Goal: Obtain resource: Obtain resource

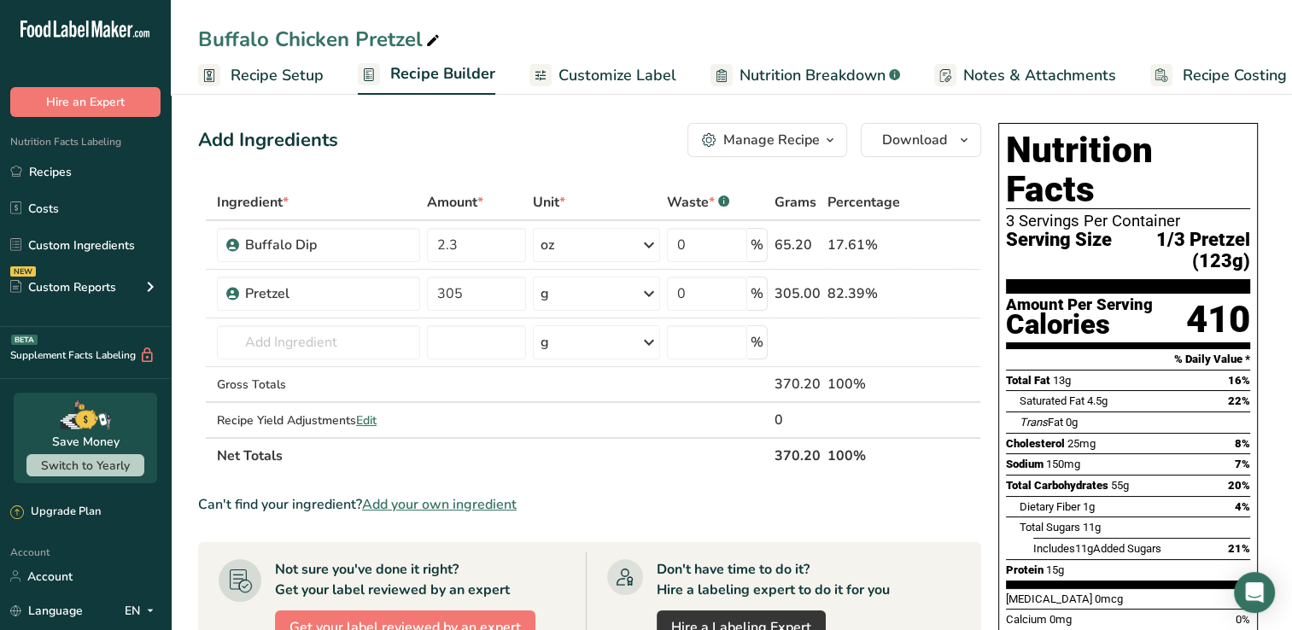
click at [596, 72] on span "Customize Label" at bounding box center [618, 75] width 118 height 23
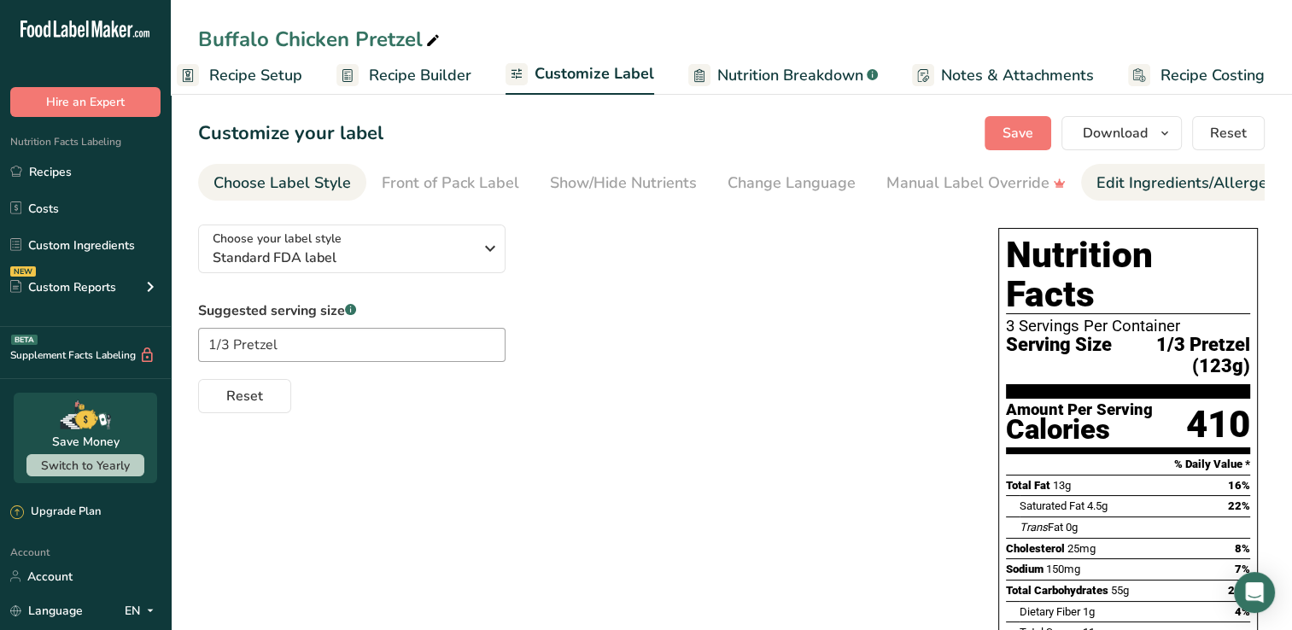
click at [1128, 193] on div "Edit Ingredients/Allergens List" at bounding box center [1205, 183] width 217 height 23
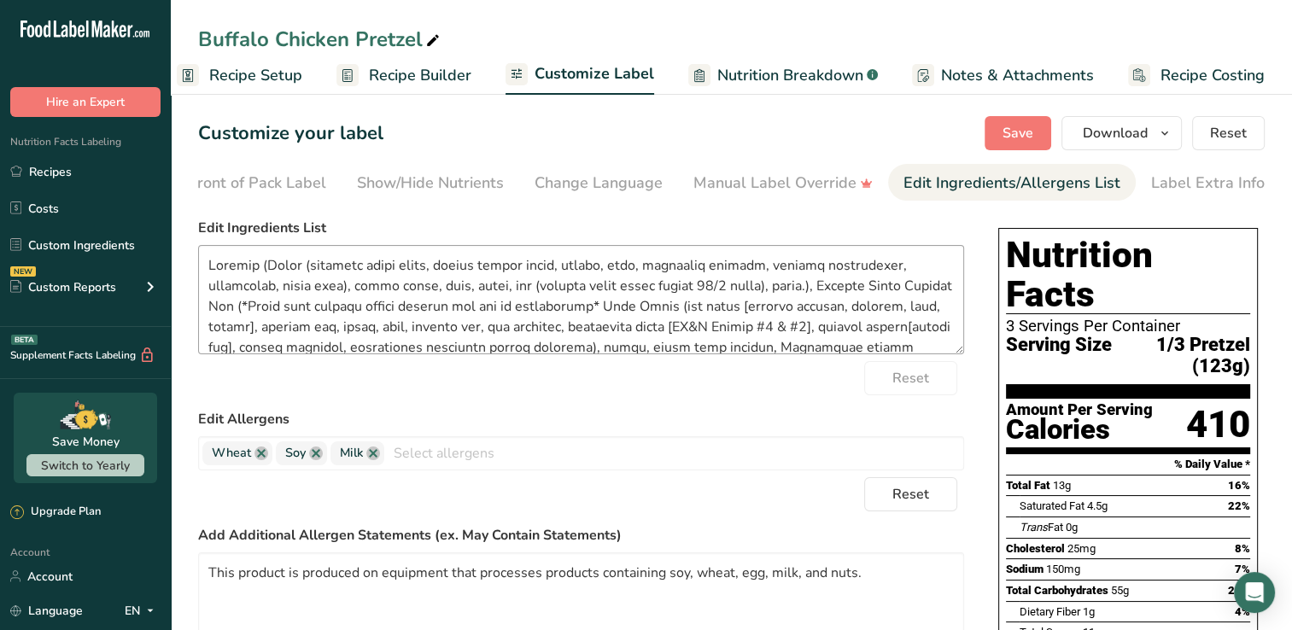
scroll to position [0, 195]
click at [52, 167] on link "Recipes" at bounding box center [85, 171] width 171 height 32
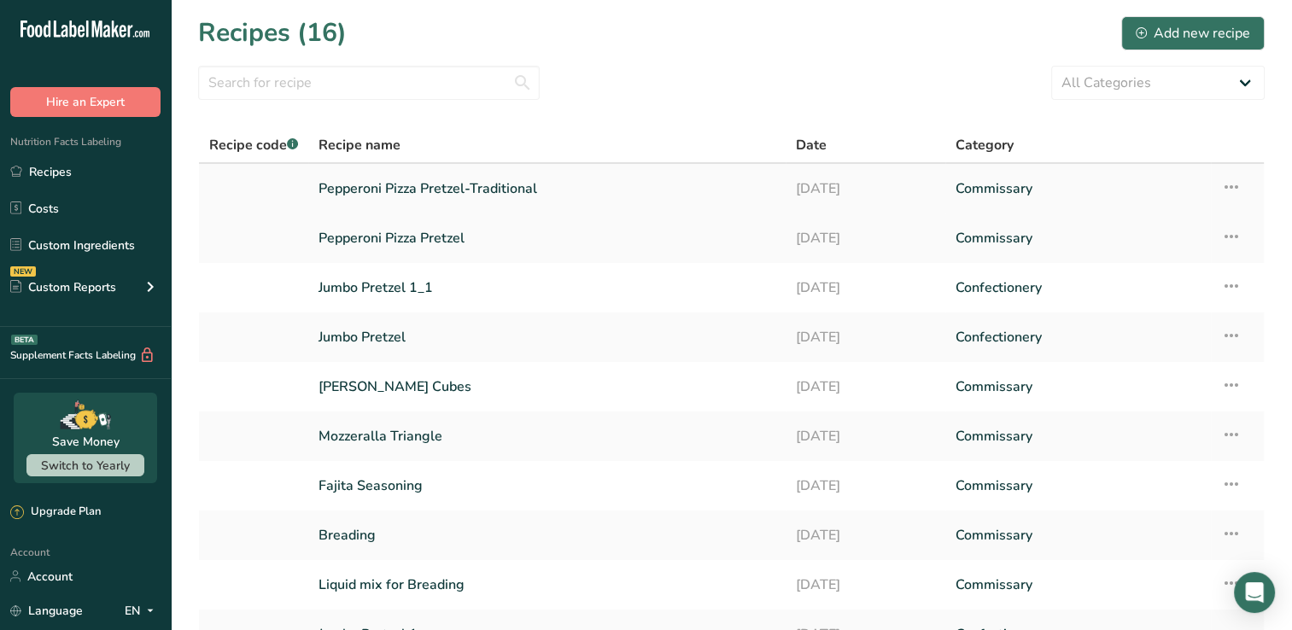
click at [431, 190] on link "Pepperoni Pizza Pretzel-Traditional" at bounding box center [547, 189] width 457 height 36
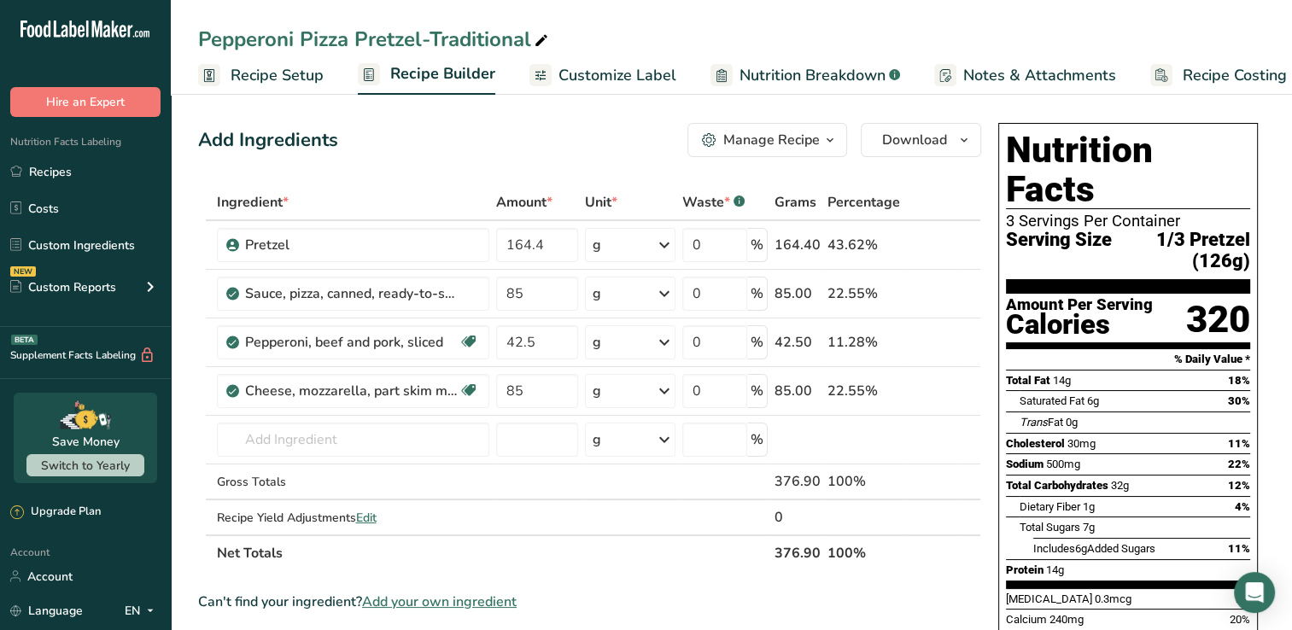
click at [612, 80] on span "Customize Label" at bounding box center [618, 75] width 118 height 23
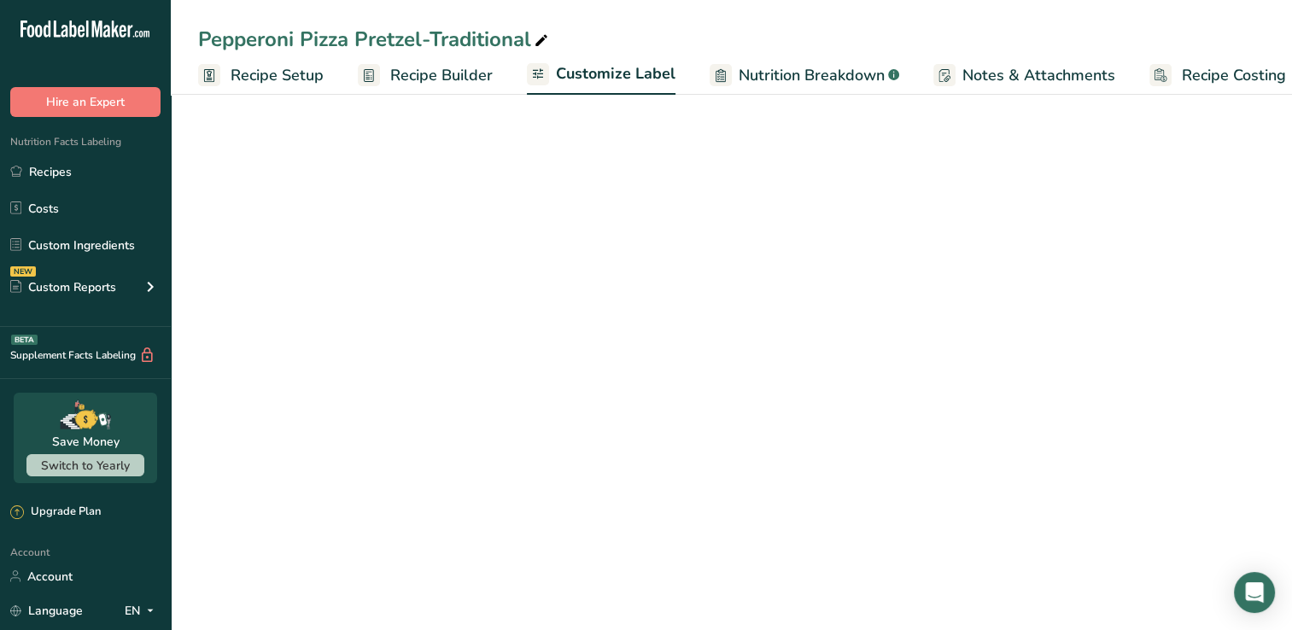
scroll to position [0, 21]
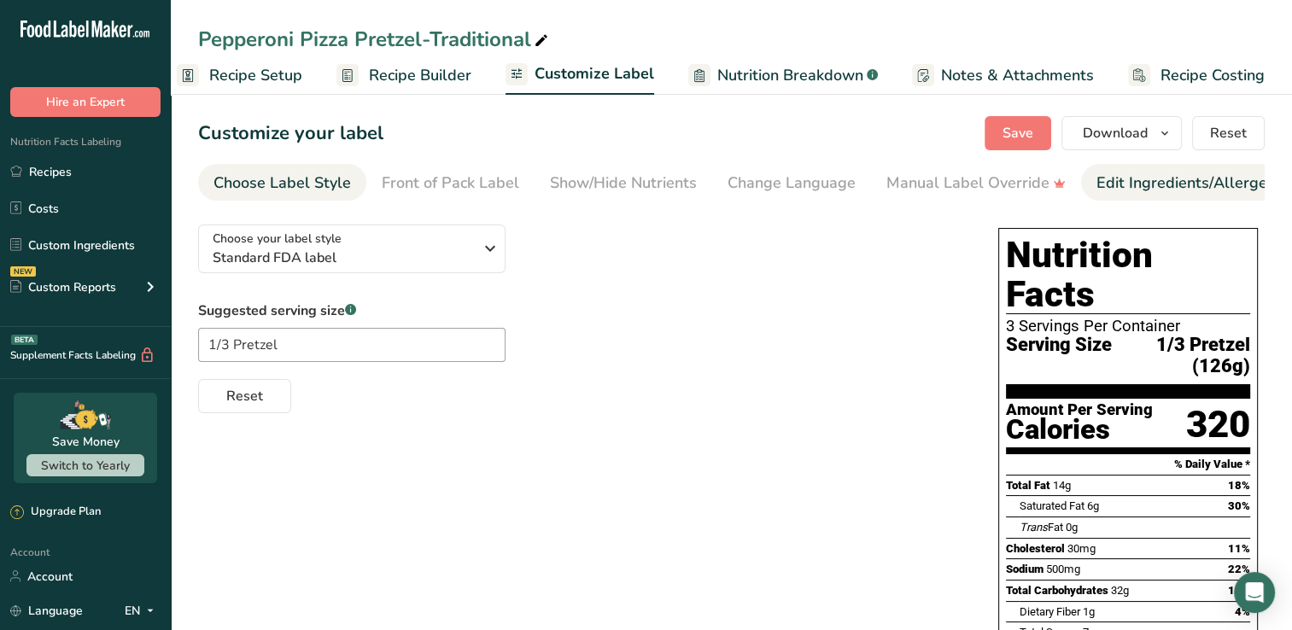
click at [1124, 172] on div "Edit Ingredients/Allergens List" at bounding box center [1205, 183] width 217 height 23
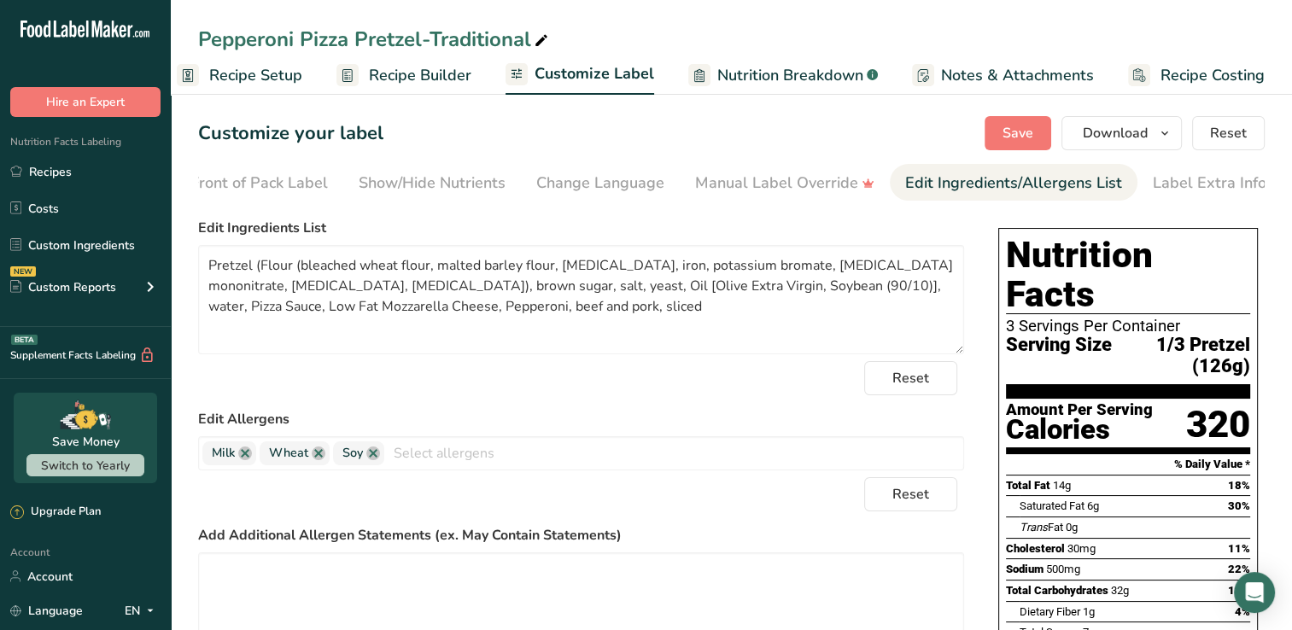
scroll to position [0, 195]
drag, startPoint x: 616, startPoint y: 292, endPoint x: 566, endPoint y: 296, distance: 49.7
click at [566, 296] on textarea "Pretzel (Flour (bleached wheat flour, malted barley flour, [MEDICAL_DATA], iron…" at bounding box center [581, 299] width 766 height 109
click at [454, 289] on textarea "Pretzel (Flour (bleached wheat flour, malted barley flour, [MEDICAL_DATA], iron…" at bounding box center [581, 299] width 766 height 109
paste textarea "Soybean"
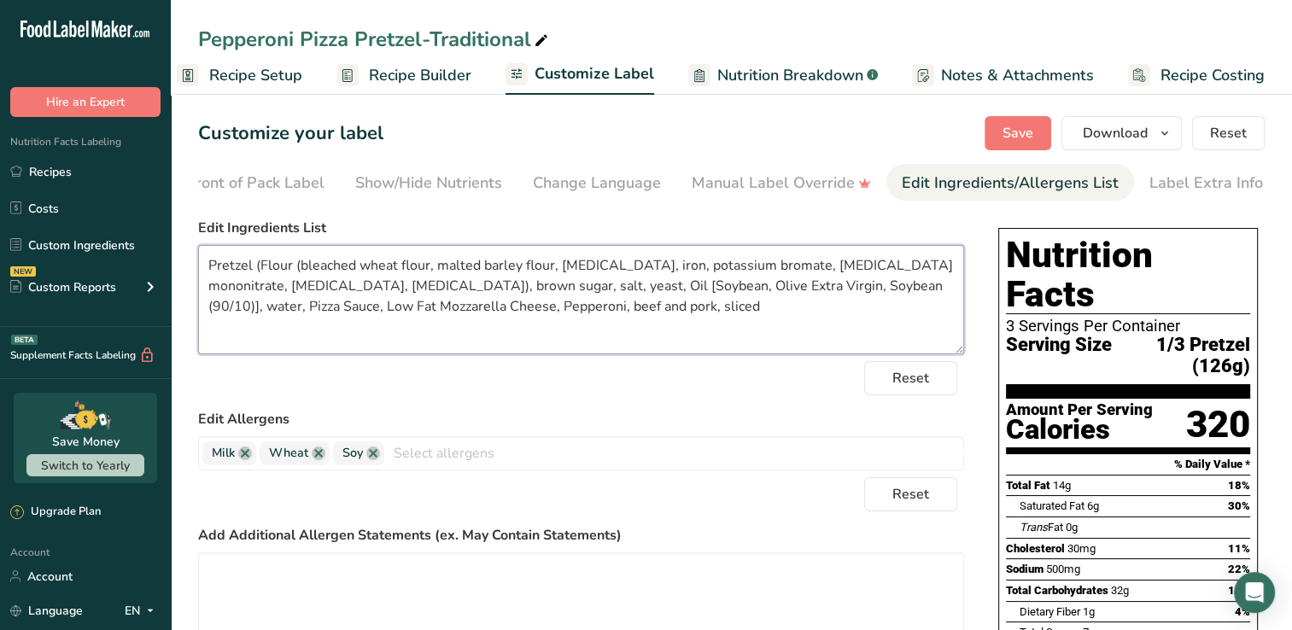
click at [620, 291] on textarea "Pretzel (Flour (bleached wheat flour, malted barley flour, [MEDICAL_DATA], iron…" at bounding box center [581, 299] width 766 height 109
click at [502, 294] on textarea "Pretzel (Flour (bleached wheat flour, malted barley flour, [MEDICAL_DATA], iron…" at bounding box center [581, 299] width 766 height 109
click at [690, 313] on textarea "Pretzel (Flour (bleached wheat flour, malted barley flour, [MEDICAL_DATA], iron…" at bounding box center [581, 299] width 766 height 109
click at [423, 288] on textarea "Pretzel (Flour (bleached wheat flour, malted barley flour, [MEDICAL_DATA], iron…" at bounding box center [581, 299] width 766 height 109
drag, startPoint x: 424, startPoint y: 290, endPoint x: 680, endPoint y: 286, distance: 256.3
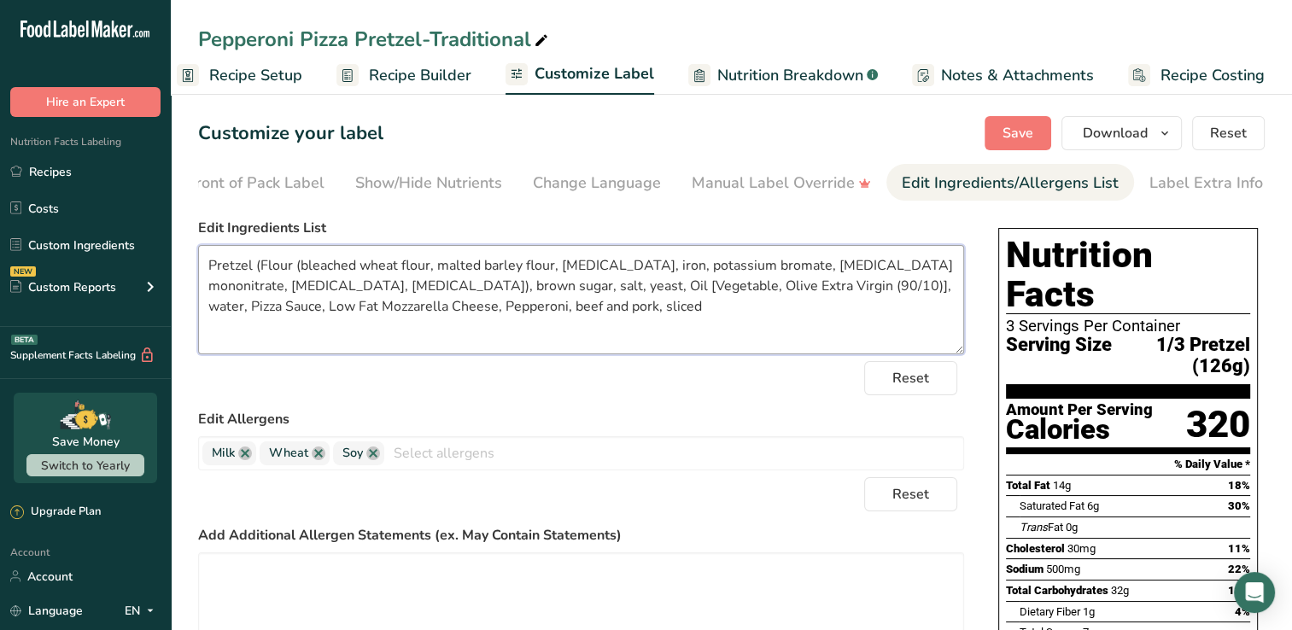
click at [680, 286] on textarea "Pretzel (Flour (bleached wheat flour, malted barley flour, [MEDICAL_DATA], iron…" at bounding box center [581, 299] width 766 height 109
click at [844, 340] on textarea "Pretzel (Flour (bleached wheat flour, malted barley flour, [MEDICAL_DATA], iron…" at bounding box center [581, 299] width 766 height 109
drag, startPoint x: 425, startPoint y: 290, endPoint x: 682, endPoint y: 283, distance: 258.1
click at [682, 283] on textarea "Pretzel (Flour (bleached wheat flour, malted barley flour, [MEDICAL_DATA], iron…" at bounding box center [581, 299] width 766 height 109
type textarea "Pretzel (Flour (bleached wheat flour, malted barley flour, [MEDICAL_DATA], iron…"
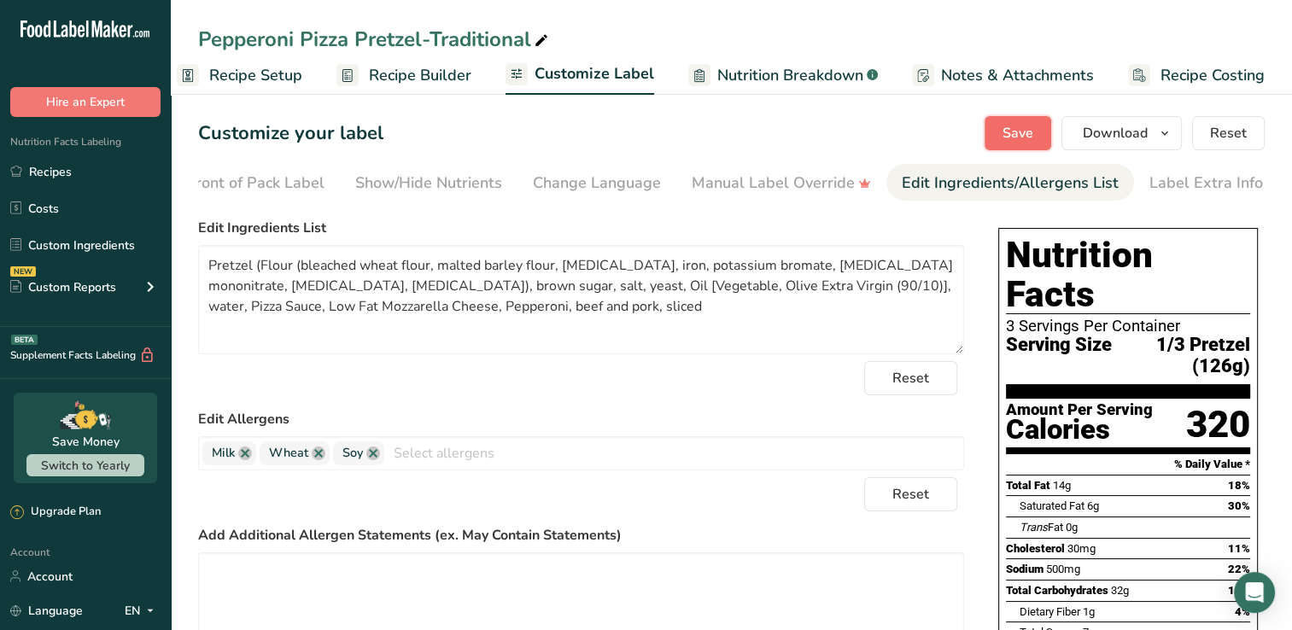
click at [1022, 132] on span "Save" at bounding box center [1018, 133] width 31 height 21
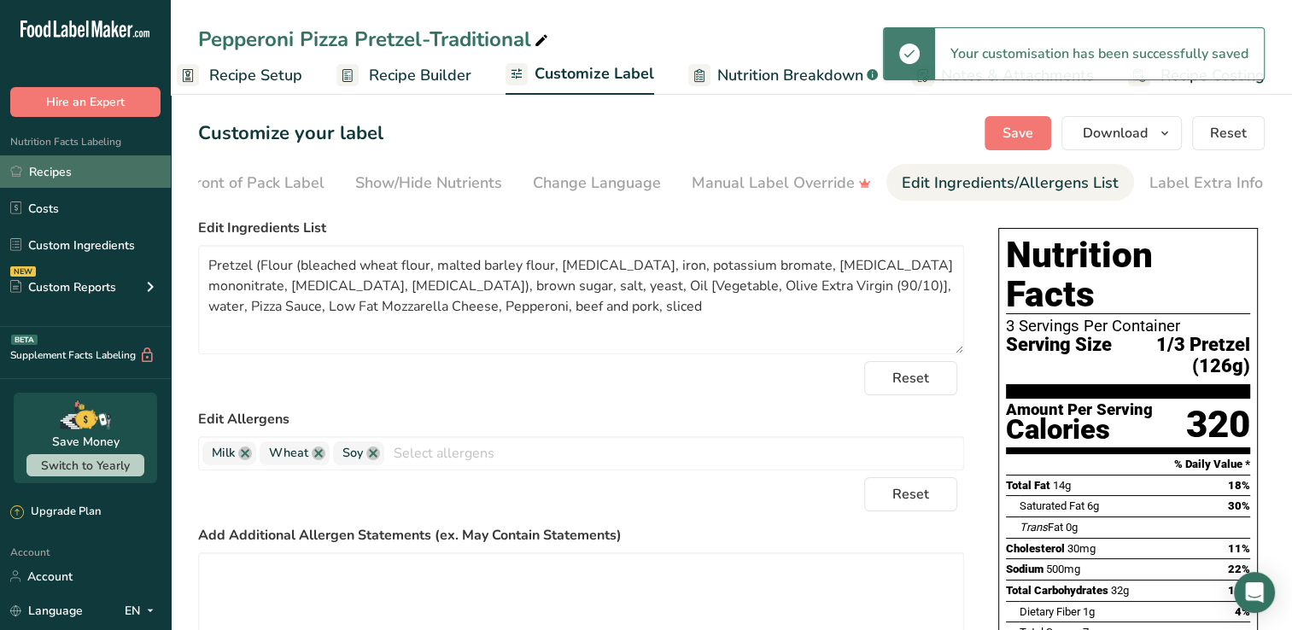
click at [61, 179] on link "Recipes" at bounding box center [85, 171] width 171 height 32
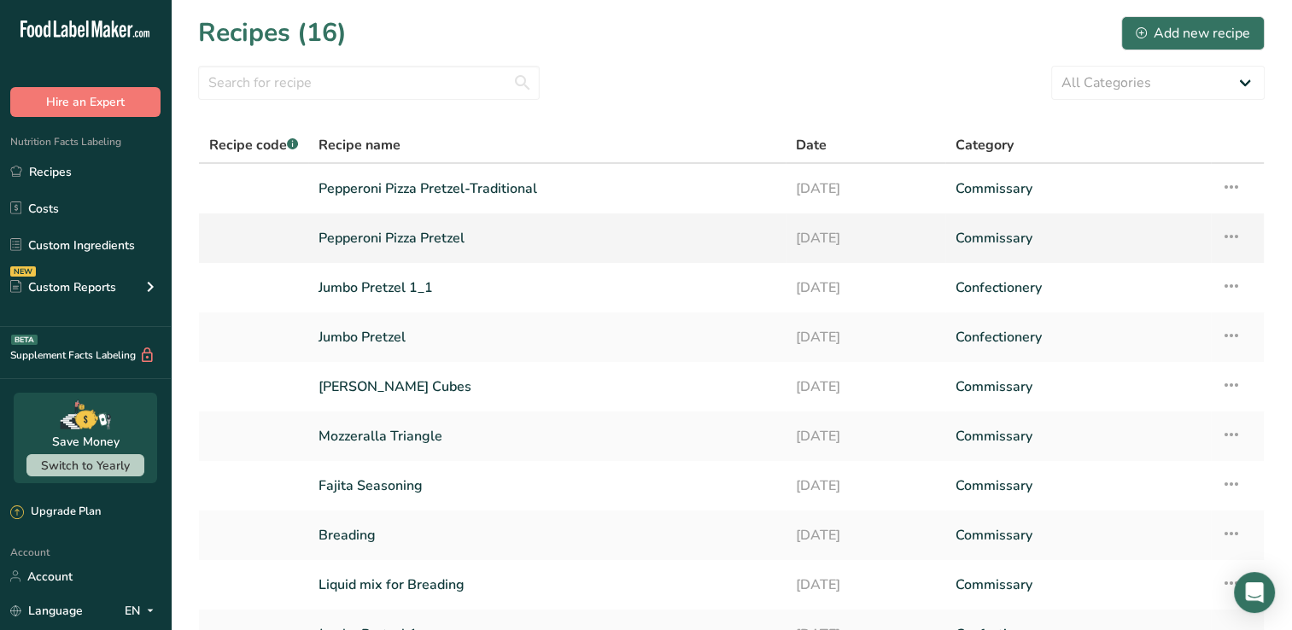
click at [435, 241] on link "Pepperoni Pizza Pretzel" at bounding box center [547, 238] width 457 height 36
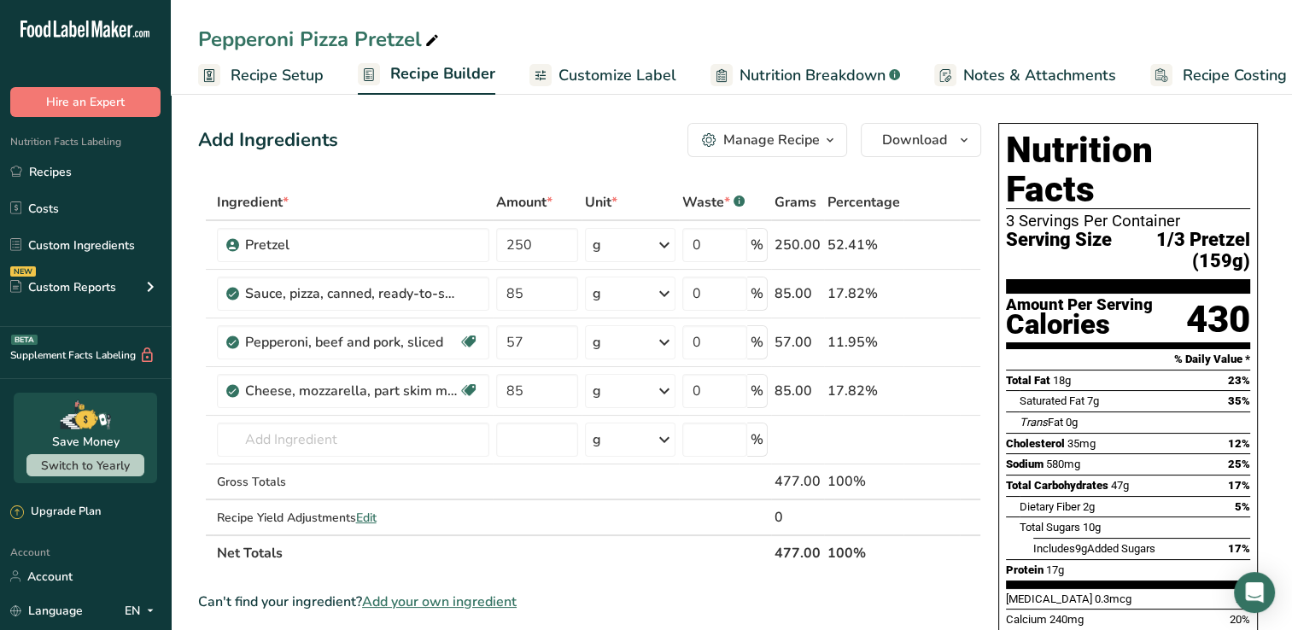
click at [618, 79] on span "Customize Label" at bounding box center [618, 75] width 118 height 23
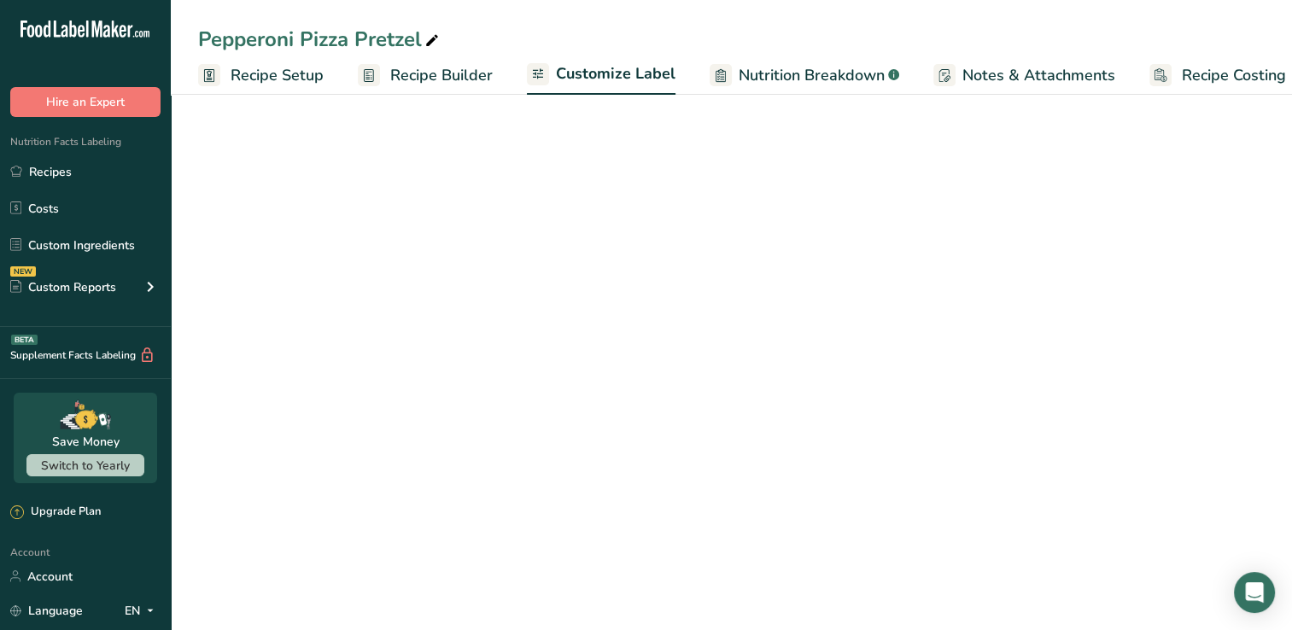
scroll to position [0, 21]
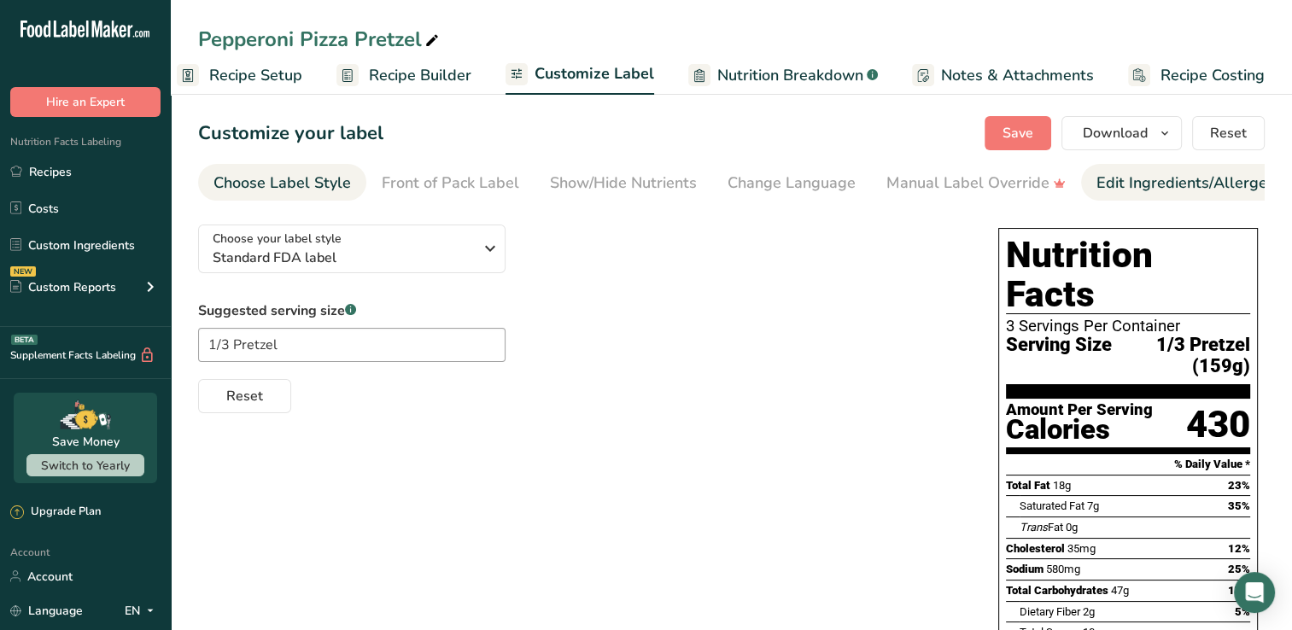
click at [1174, 191] on div "Edit Ingredients/Allergens List" at bounding box center [1205, 183] width 217 height 23
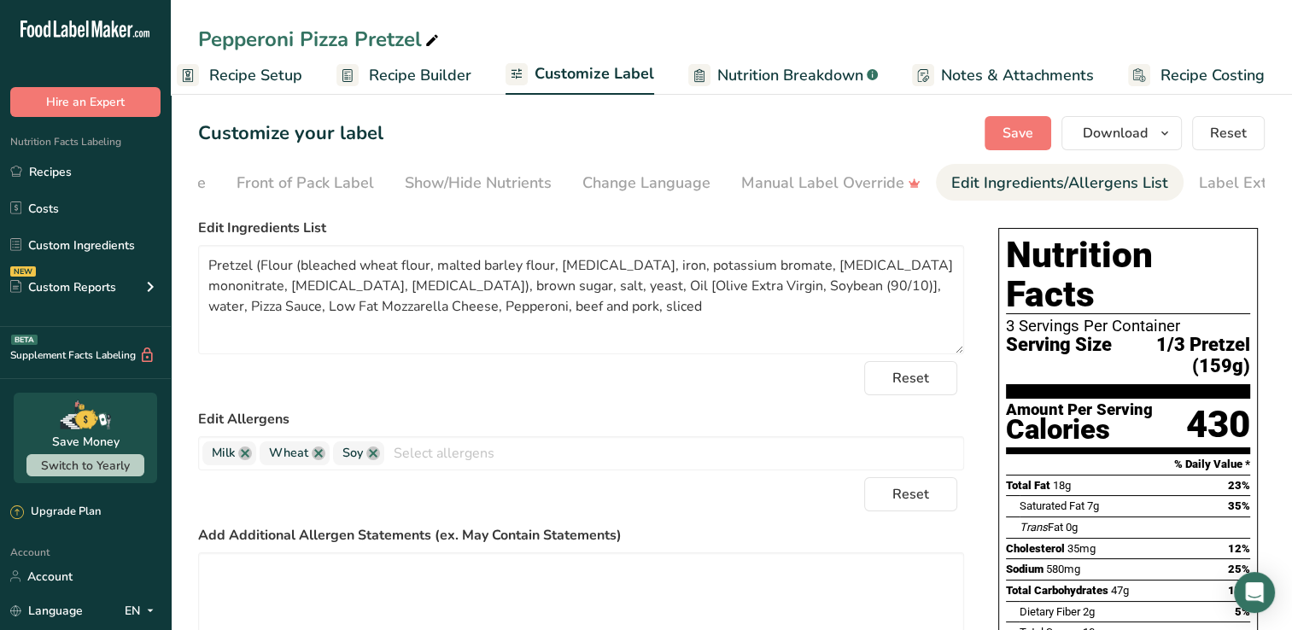
scroll to position [0, 195]
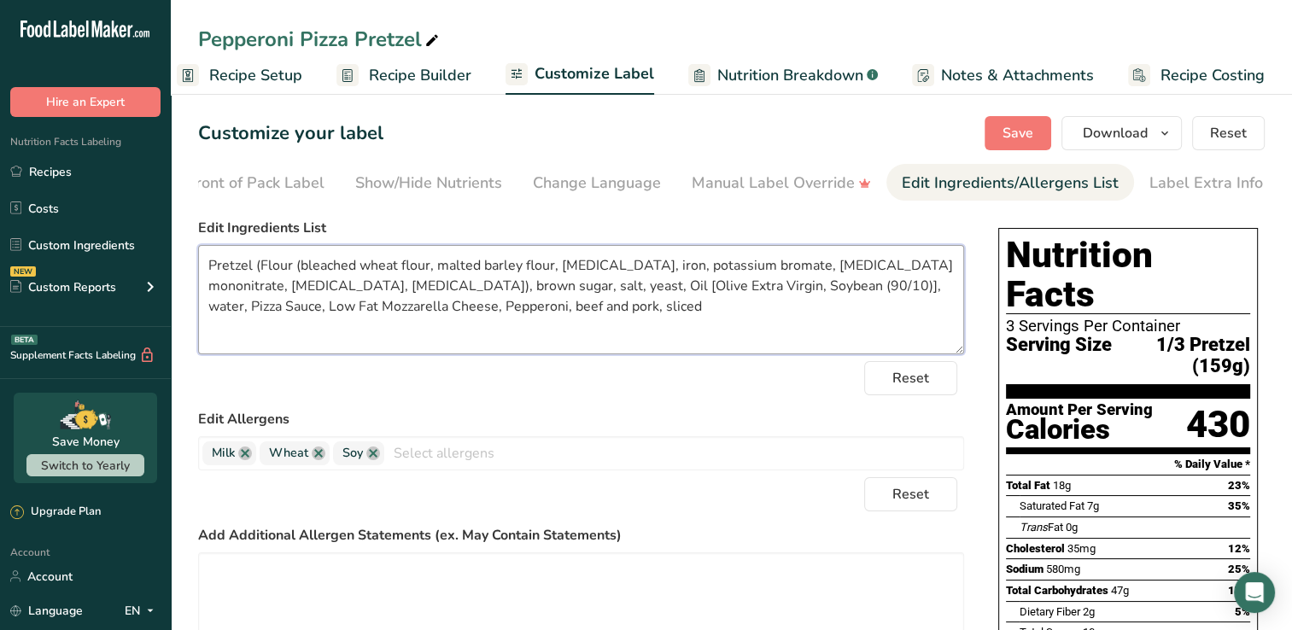
drag, startPoint x: 428, startPoint y: 289, endPoint x: 673, endPoint y: 289, distance: 245.2
click at [673, 289] on textarea "Pretzel (Flour (bleached wheat flour, malted barley flour, [MEDICAL_DATA], iron…" at bounding box center [581, 299] width 766 height 109
paste textarea "Vegetable, Olive Extra Virgi"
type textarea "Pretzel (Flour (bleached wheat flour, malted barley flour, [MEDICAL_DATA], iron…"
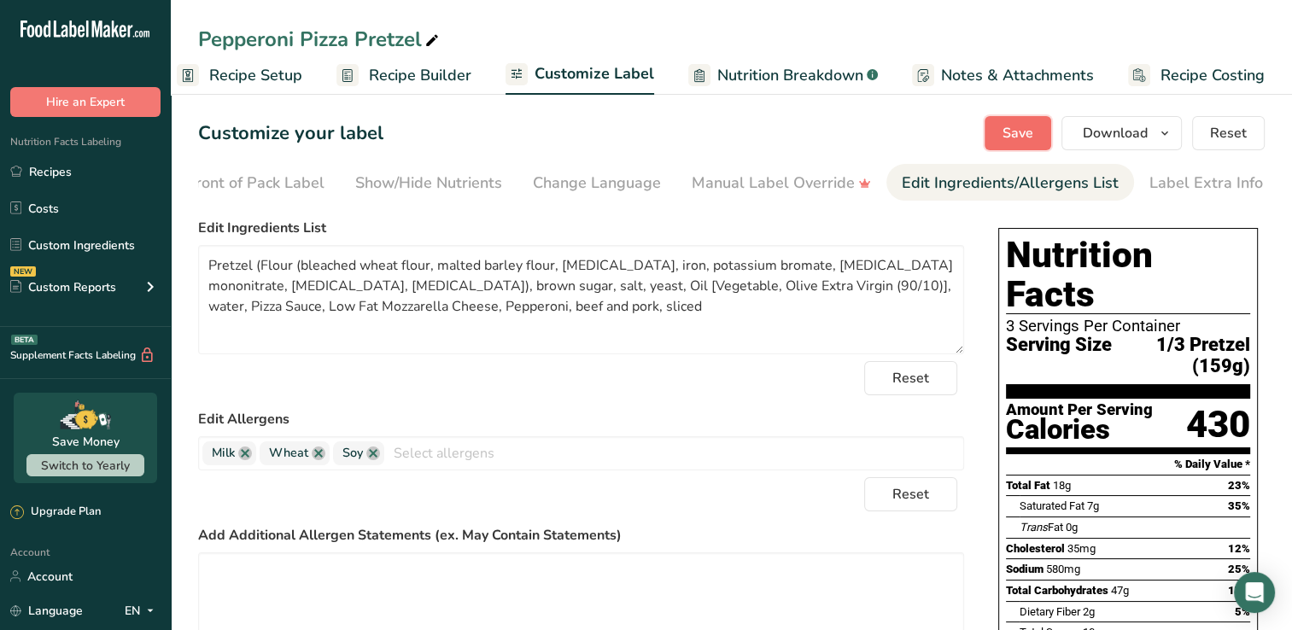
click at [1028, 125] on span "Save" at bounding box center [1018, 133] width 31 height 21
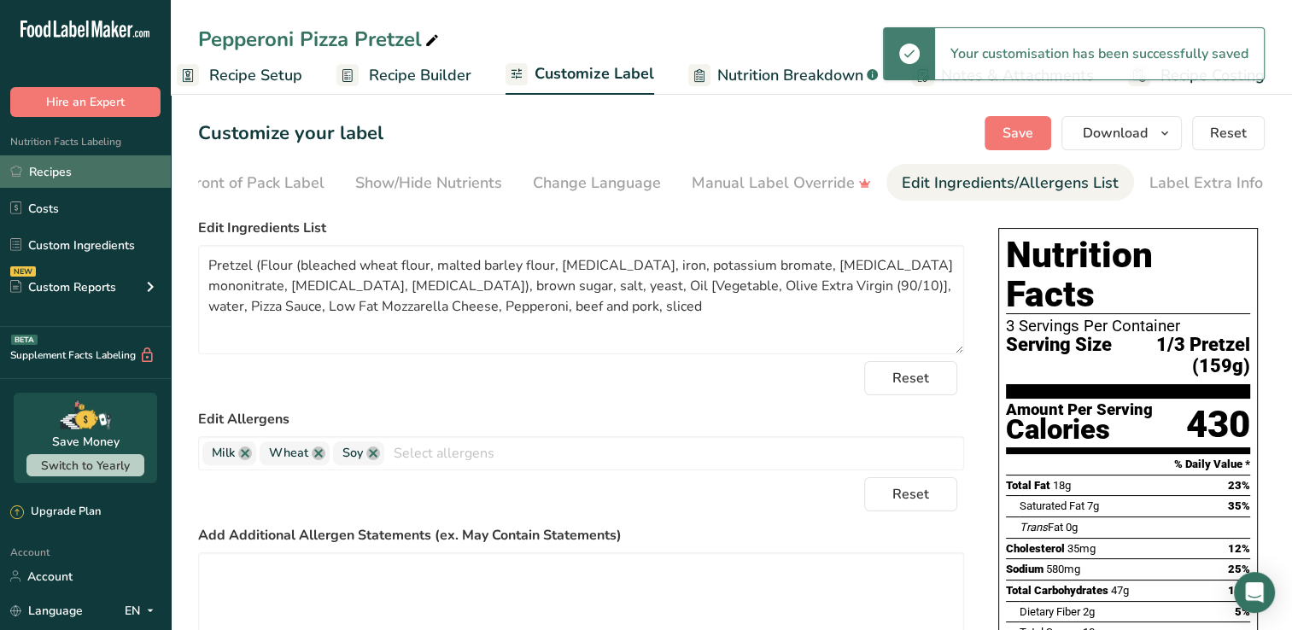
click at [61, 169] on link "Recipes" at bounding box center [85, 171] width 171 height 32
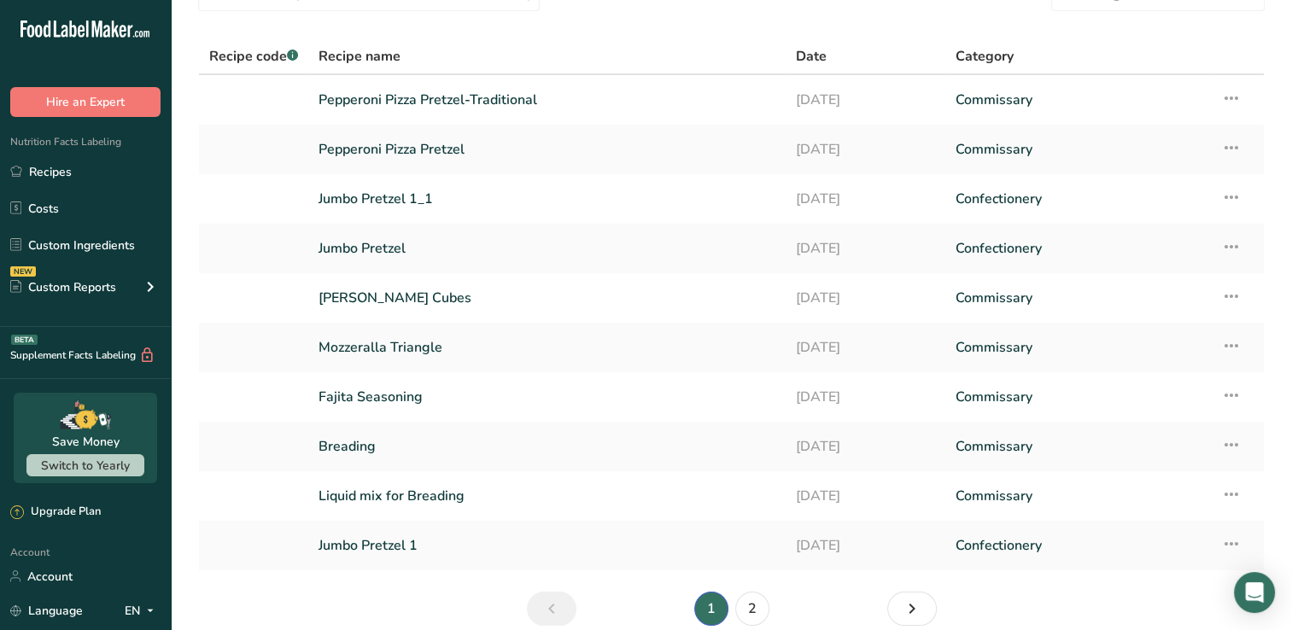
scroll to position [106, 0]
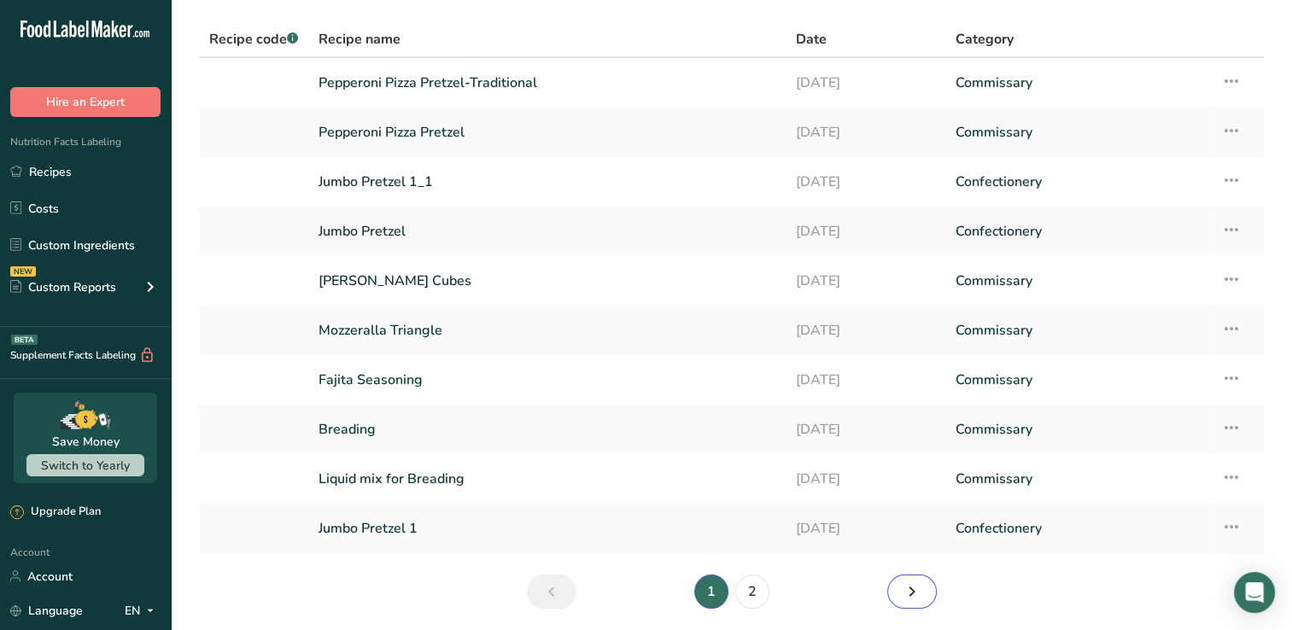
click at [904, 589] on icon "Next page" at bounding box center [912, 592] width 21 height 31
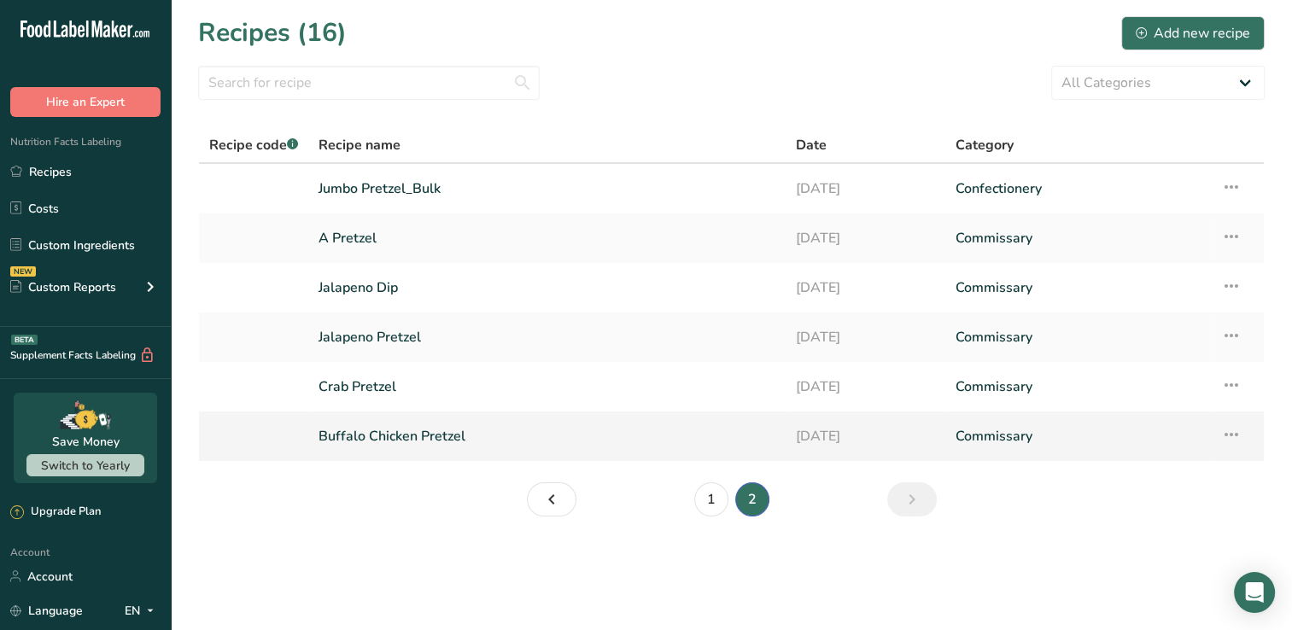
click at [402, 442] on link "Buffalo Chicken Pretzel" at bounding box center [547, 437] width 457 height 36
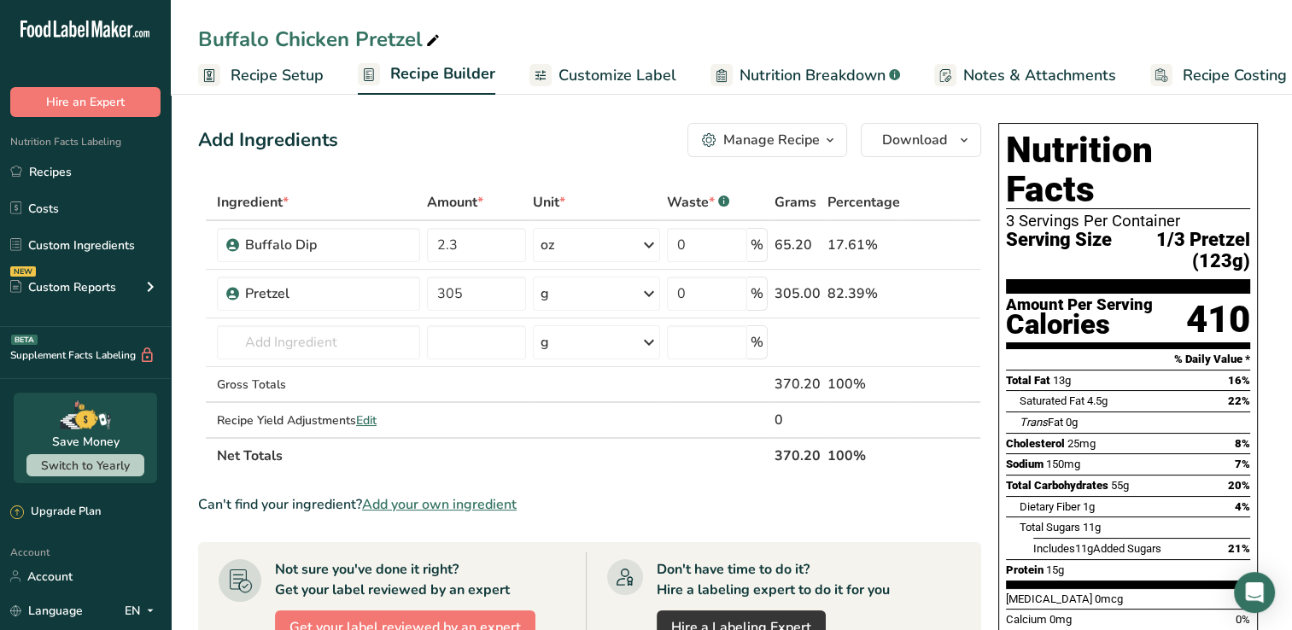
click at [608, 75] on span "Customize Label" at bounding box center [618, 75] width 118 height 23
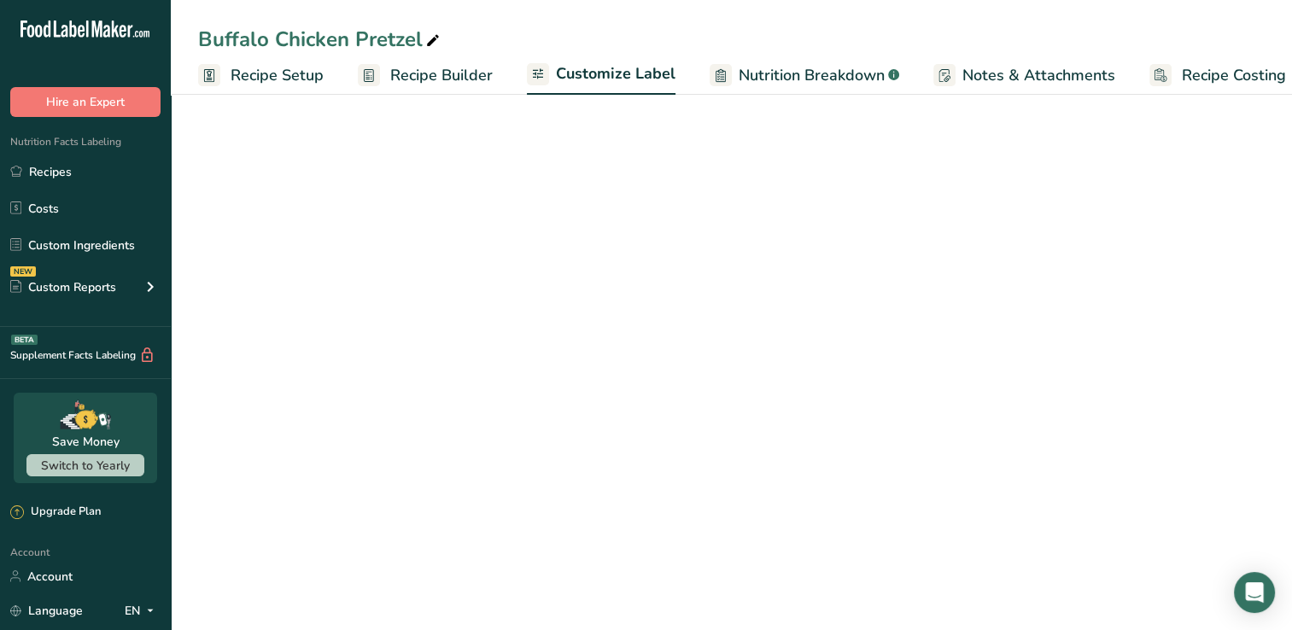
scroll to position [0, 21]
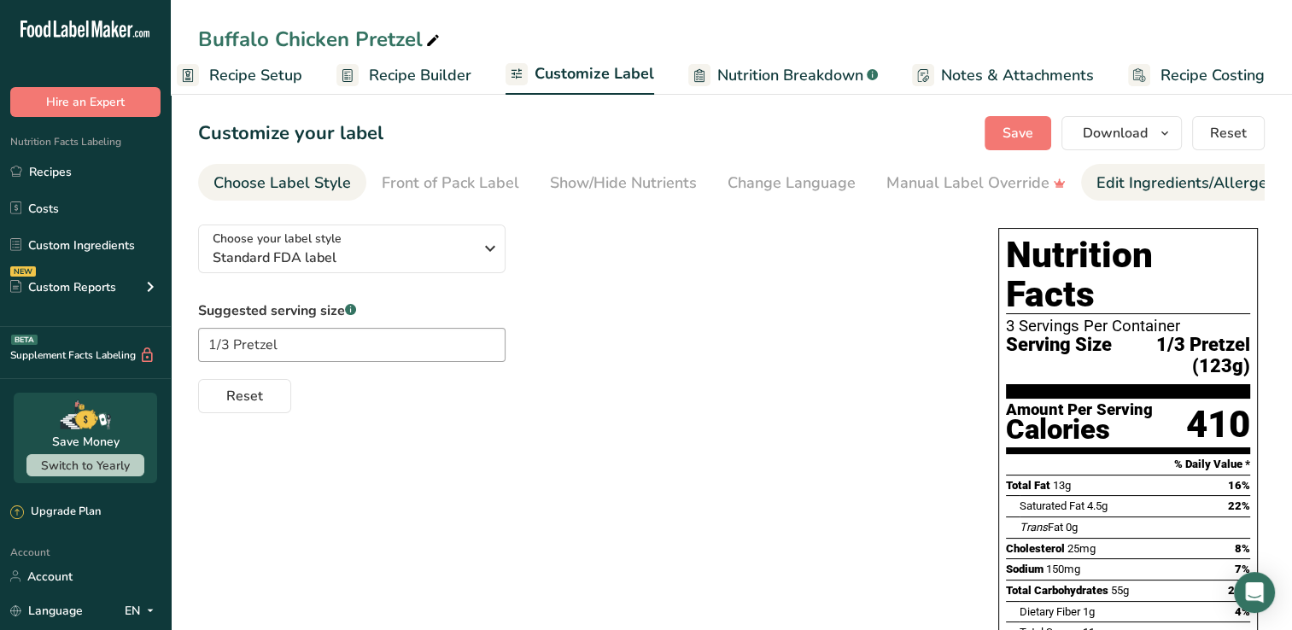
click at [1104, 190] on div "Edit Ingredients/Allergens List" at bounding box center [1205, 183] width 217 height 23
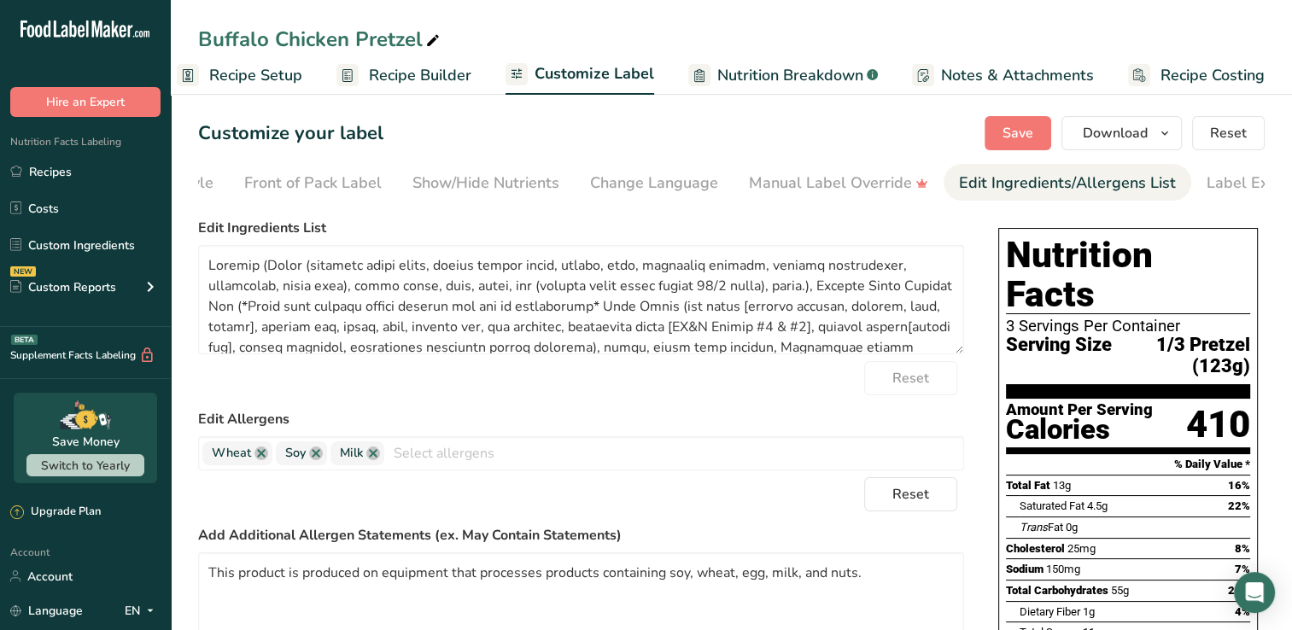
scroll to position [0, 195]
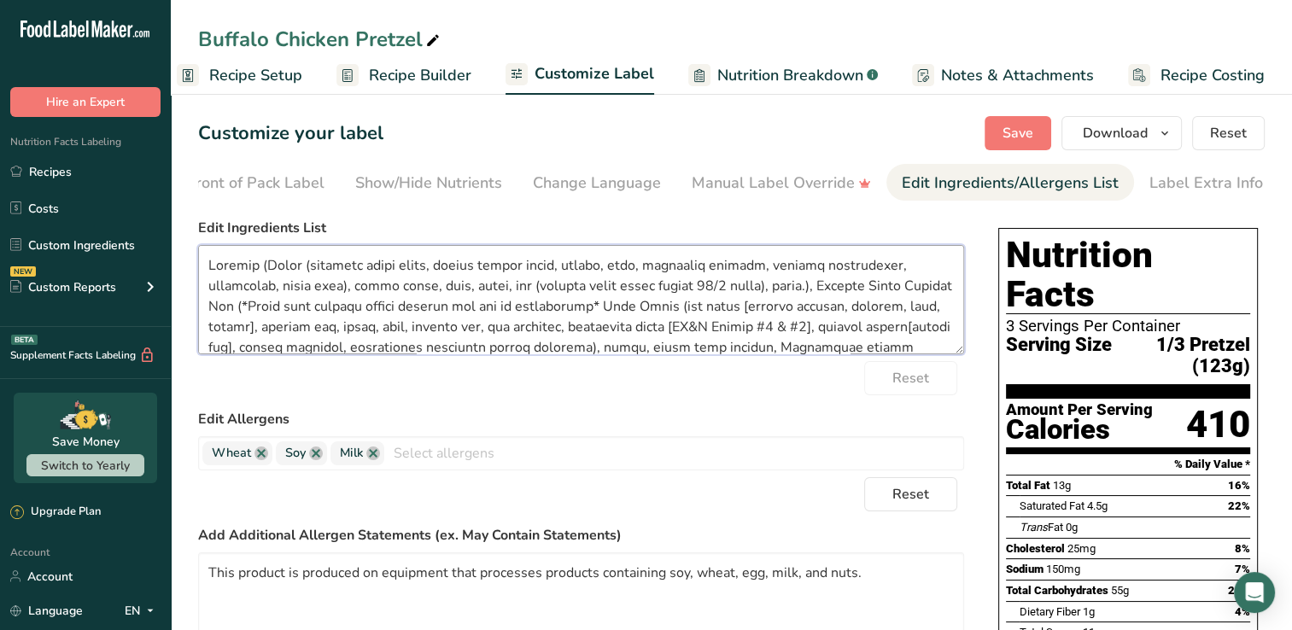
drag, startPoint x: 489, startPoint y: 290, endPoint x: 744, endPoint y: 297, distance: 255.5
click at [744, 297] on textarea at bounding box center [581, 299] width 766 height 109
paste textarea "Oil [Vegetable, Olive Extra Virgin (90/10)]"
click at [794, 296] on textarea at bounding box center [581, 299] width 766 height 109
type textarea "Pretzel (Flour (bleached wheat flour, malted barley flour, [MEDICAL_DATA], iron…"
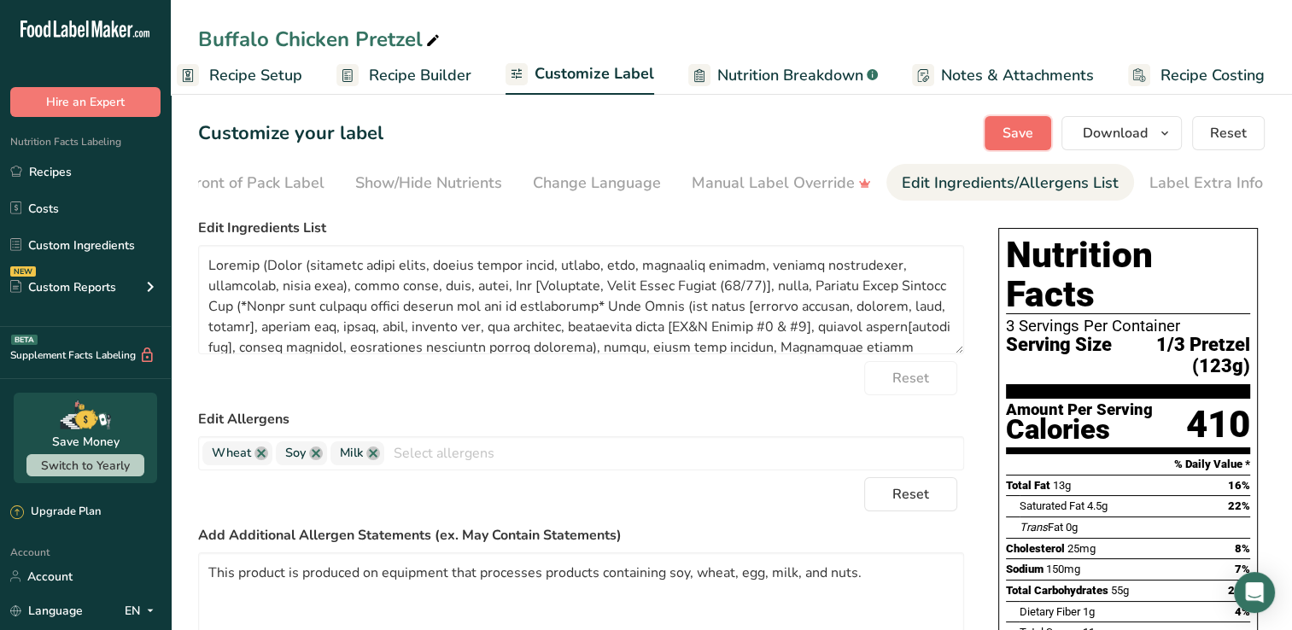
click at [1007, 145] on button "Save" at bounding box center [1018, 133] width 67 height 34
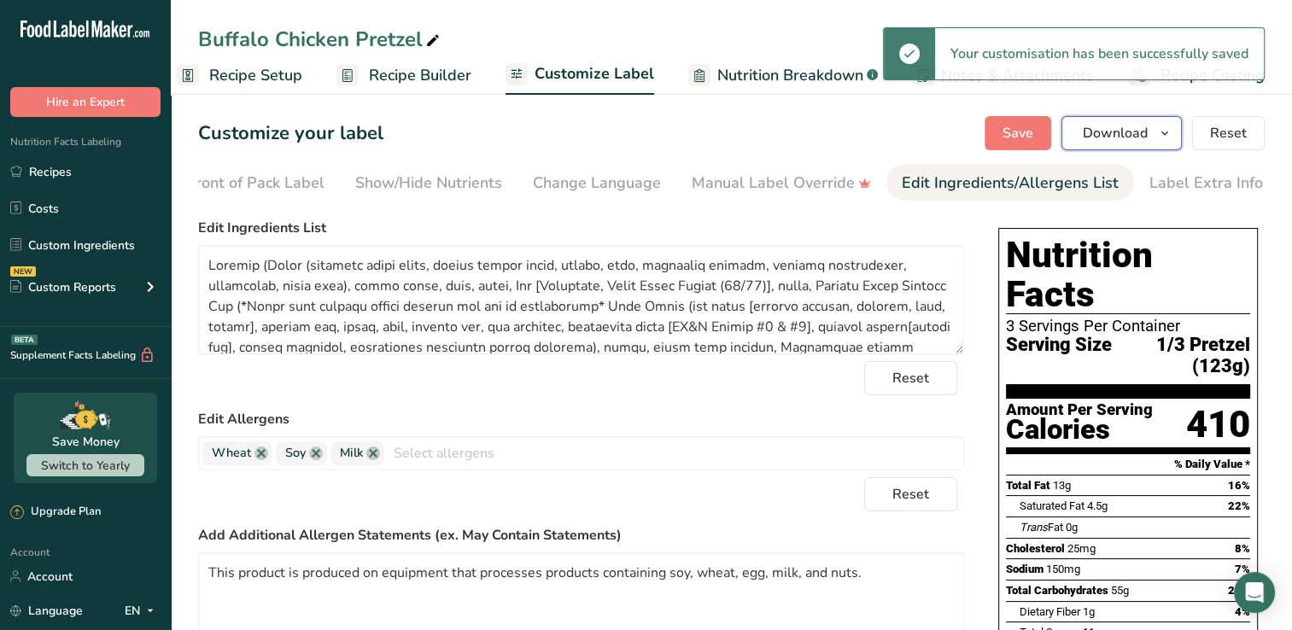
click at [1163, 128] on icon "button" at bounding box center [1165, 133] width 14 height 21
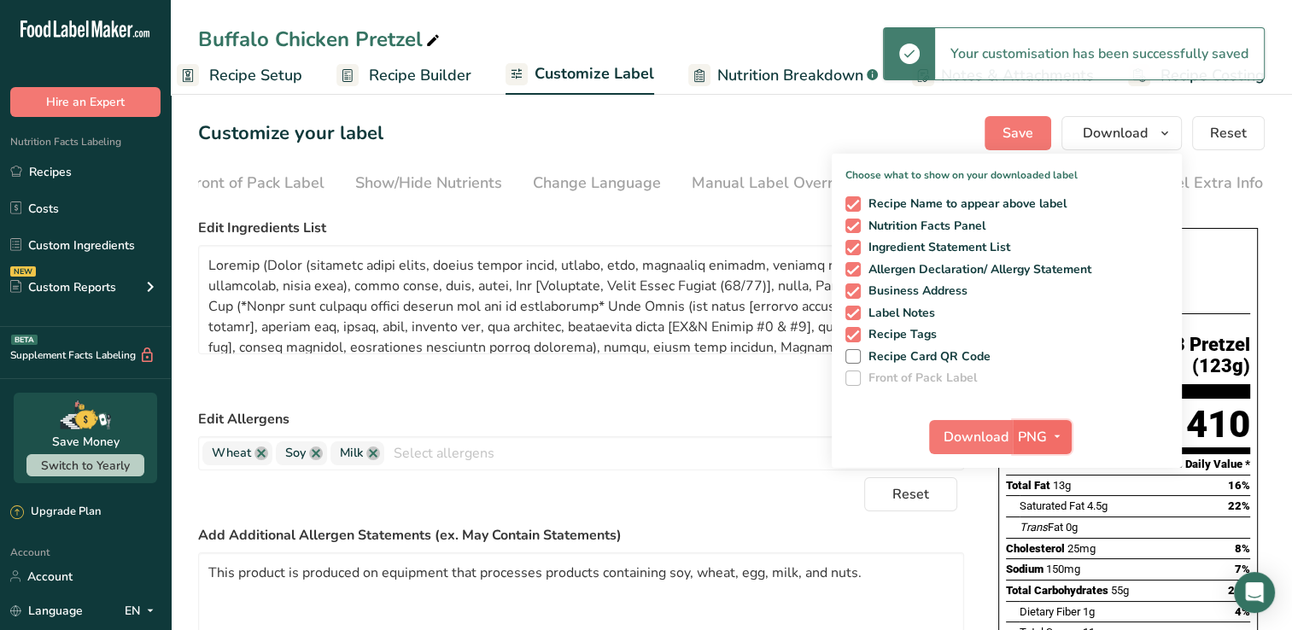
click at [1034, 441] on span "PNG" at bounding box center [1032, 437] width 29 height 21
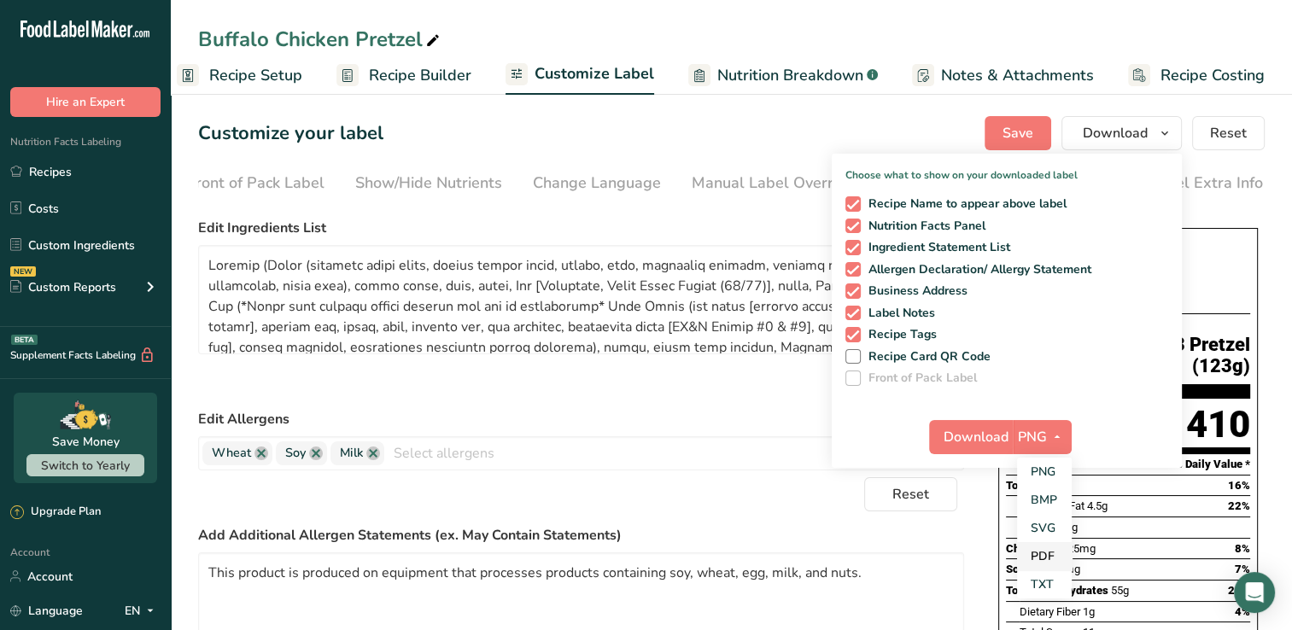
click at [1048, 552] on link "PDF" at bounding box center [1044, 556] width 55 height 28
click at [974, 432] on span "Download" at bounding box center [977, 437] width 65 height 21
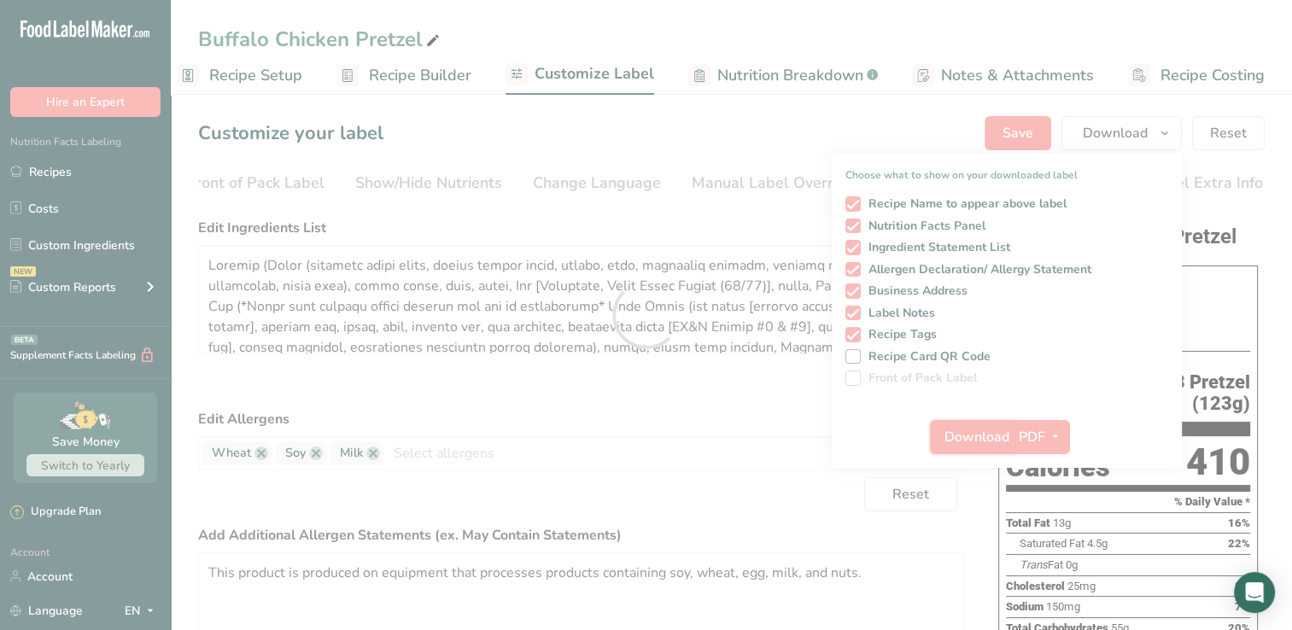
scroll to position [0, 0]
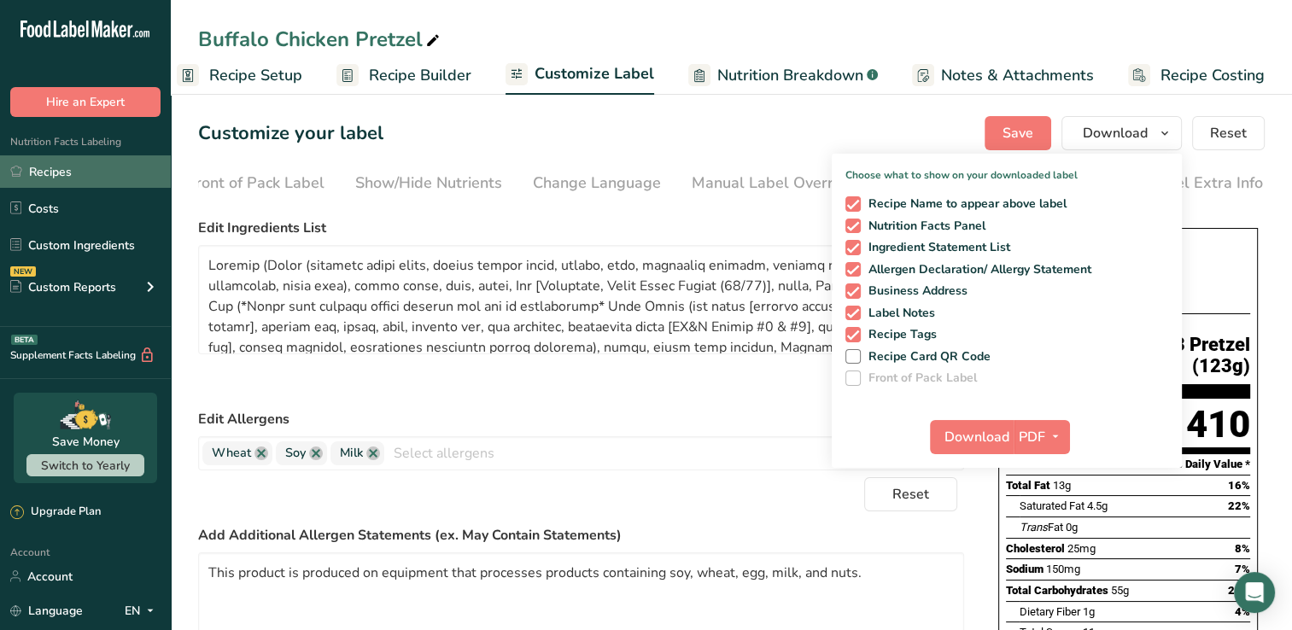
click at [74, 170] on link "Recipes" at bounding box center [85, 171] width 171 height 32
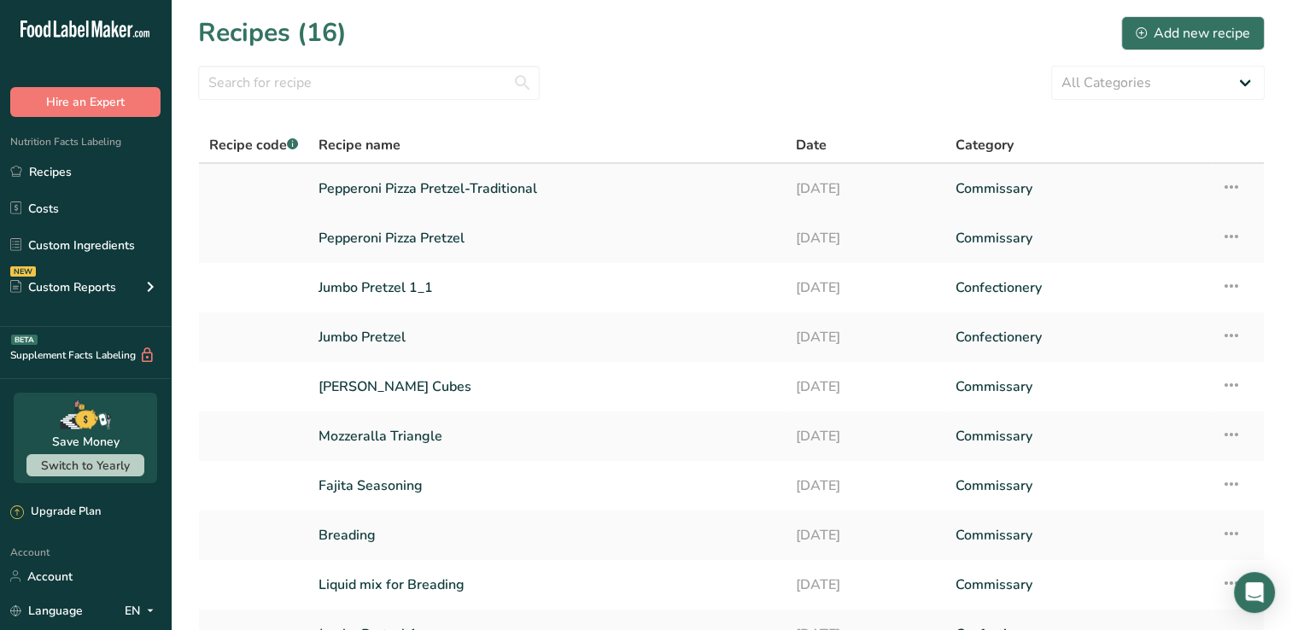
click at [463, 186] on link "Pepperoni Pizza Pretzel-Traditional" at bounding box center [547, 189] width 457 height 36
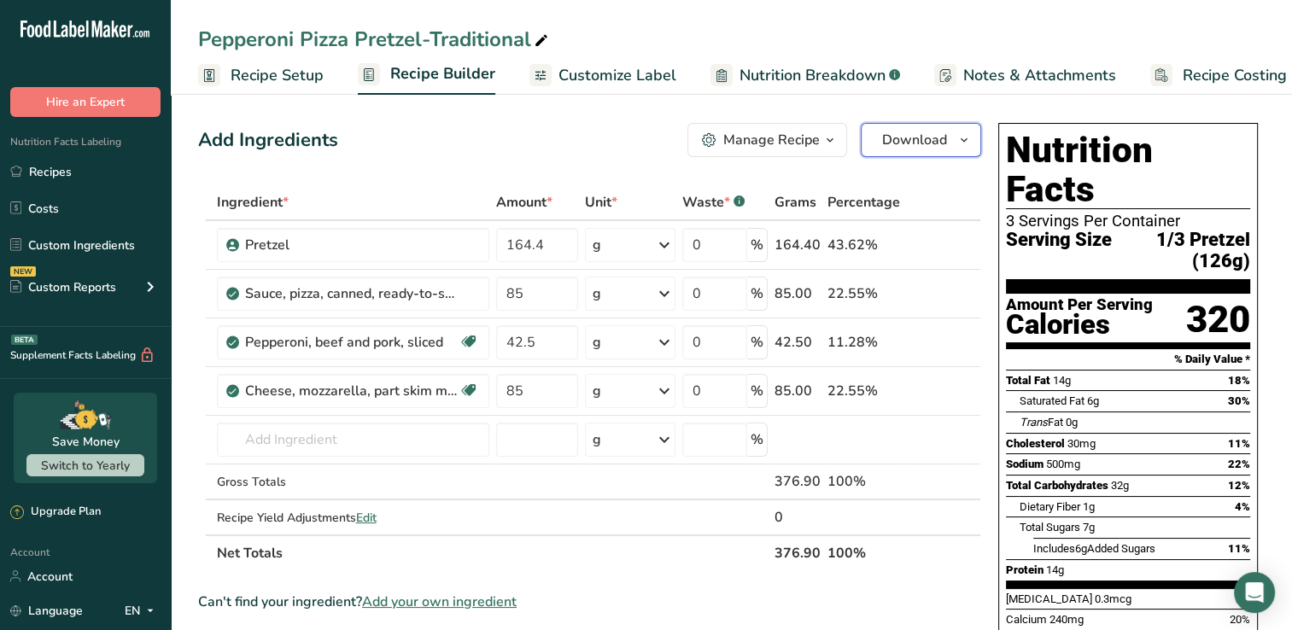
click at [970, 138] on icon "button" at bounding box center [965, 140] width 14 height 21
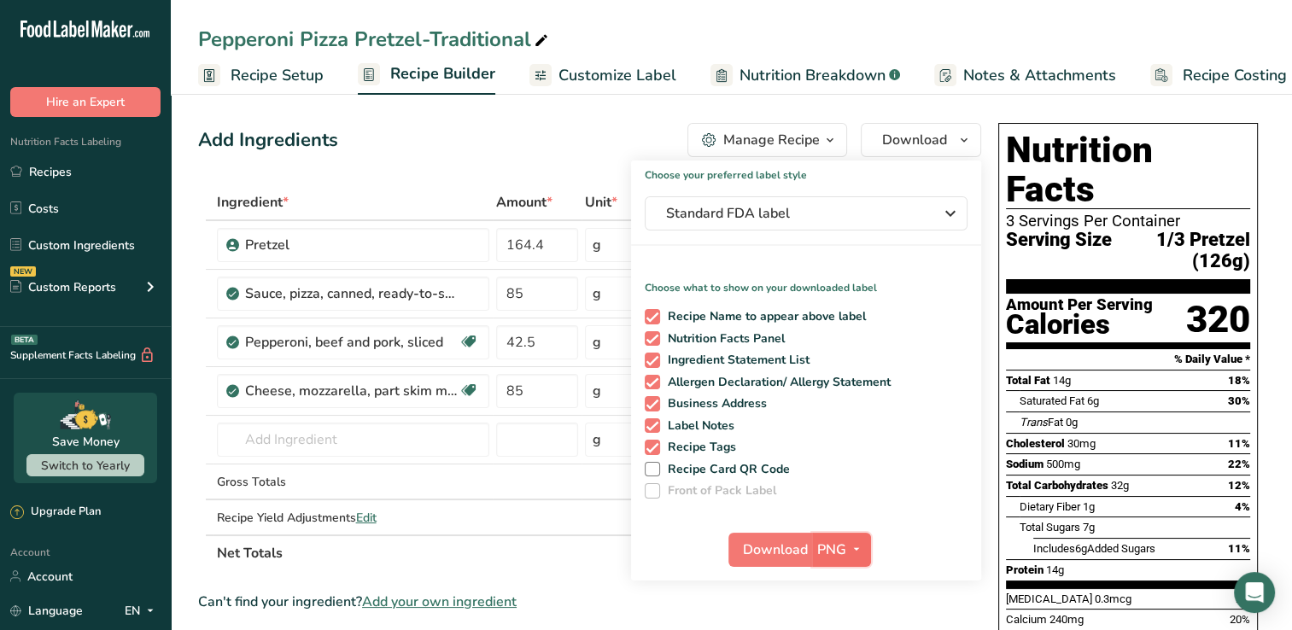
click at [867, 559] on button "PNG" at bounding box center [841, 550] width 59 height 34
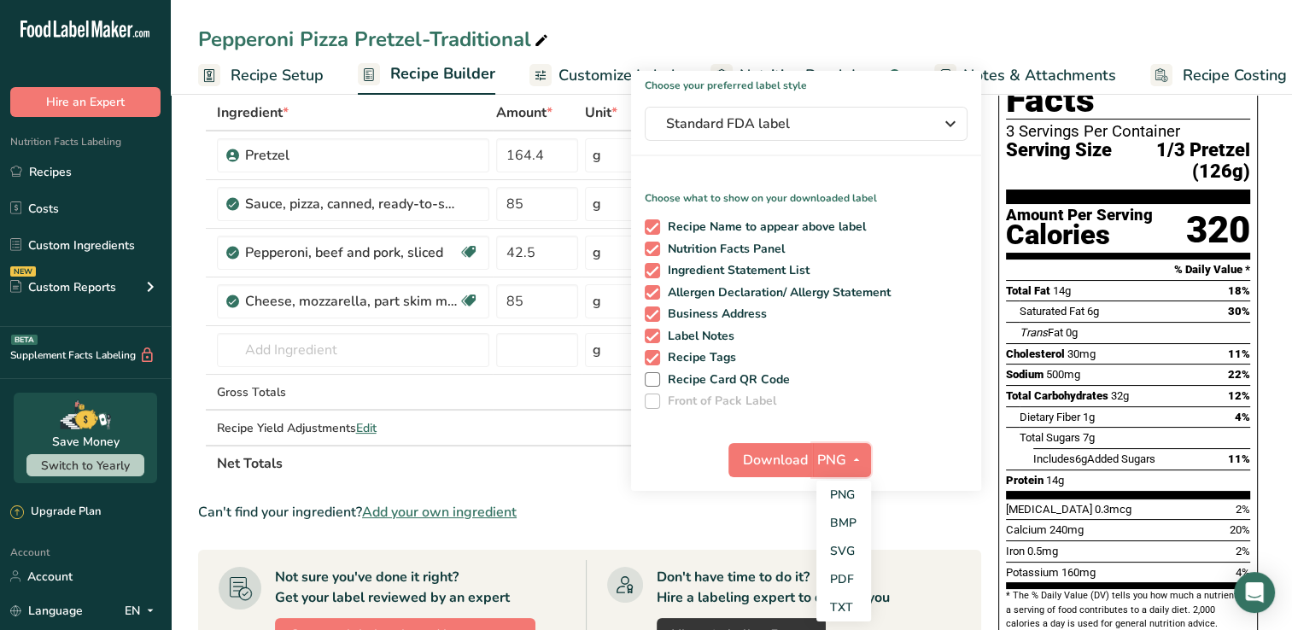
scroll to position [103, 0]
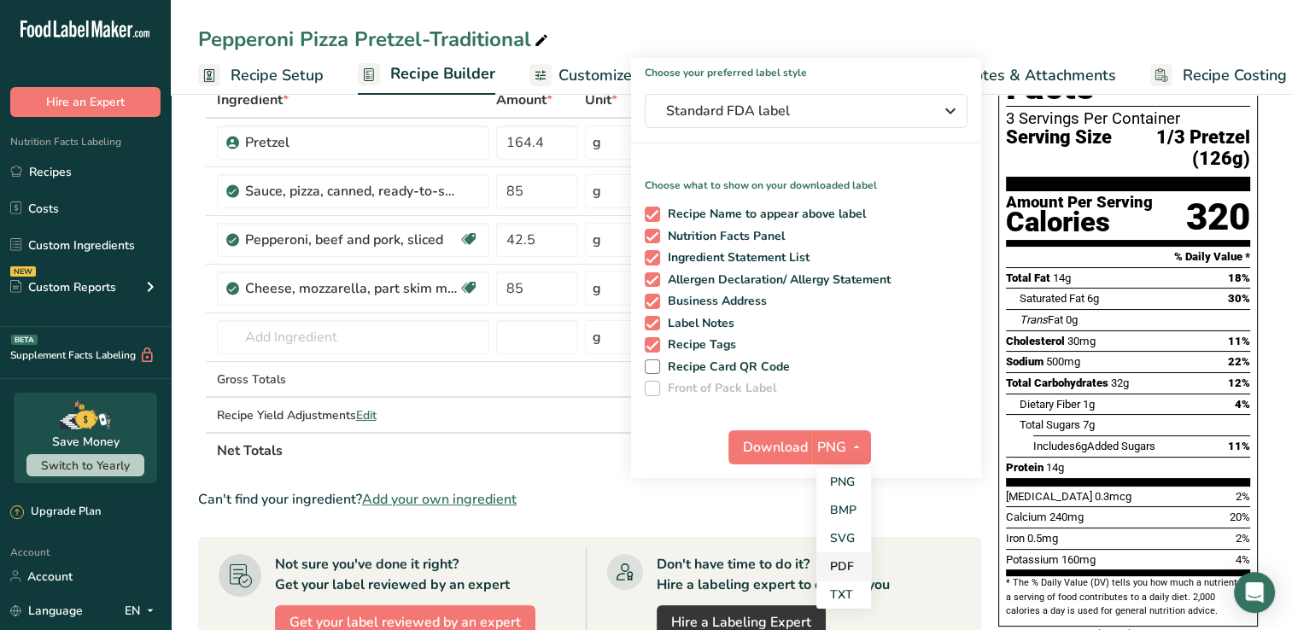
click at [848, 568] on link "PDF" at bounding box center [844, 567] width 55 height 28
click at [776, 444] on span "Download" at bounding box center [776, 447] width 65 height 21
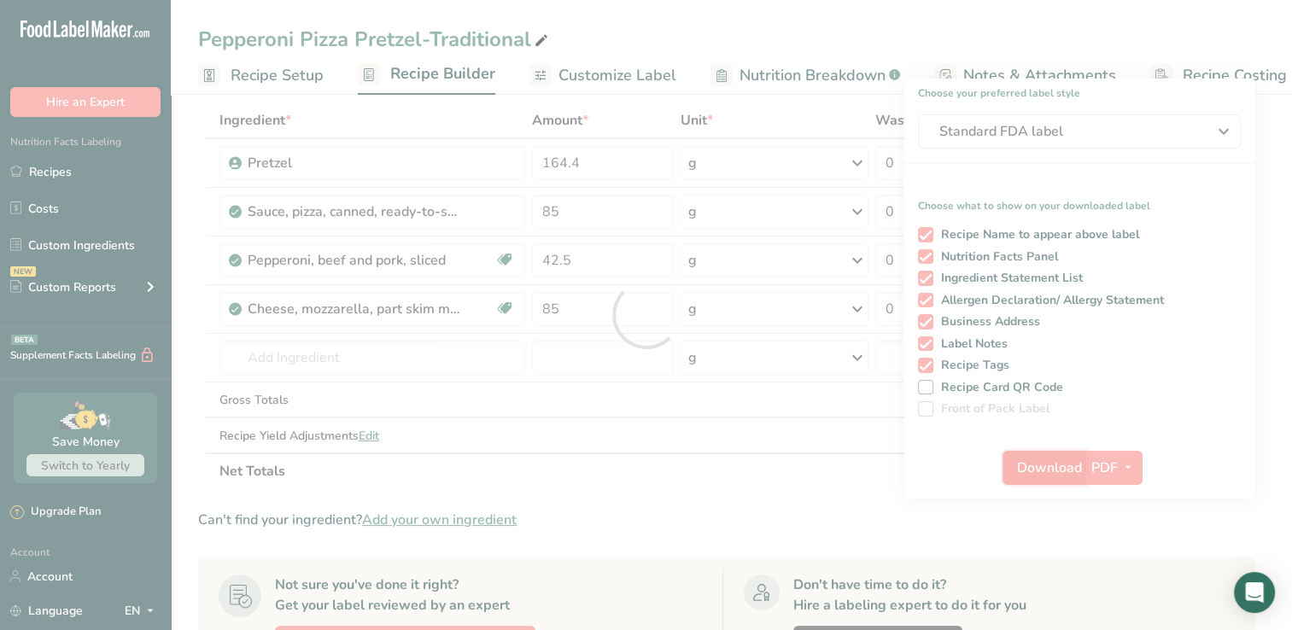
scroll to position [0, 0]
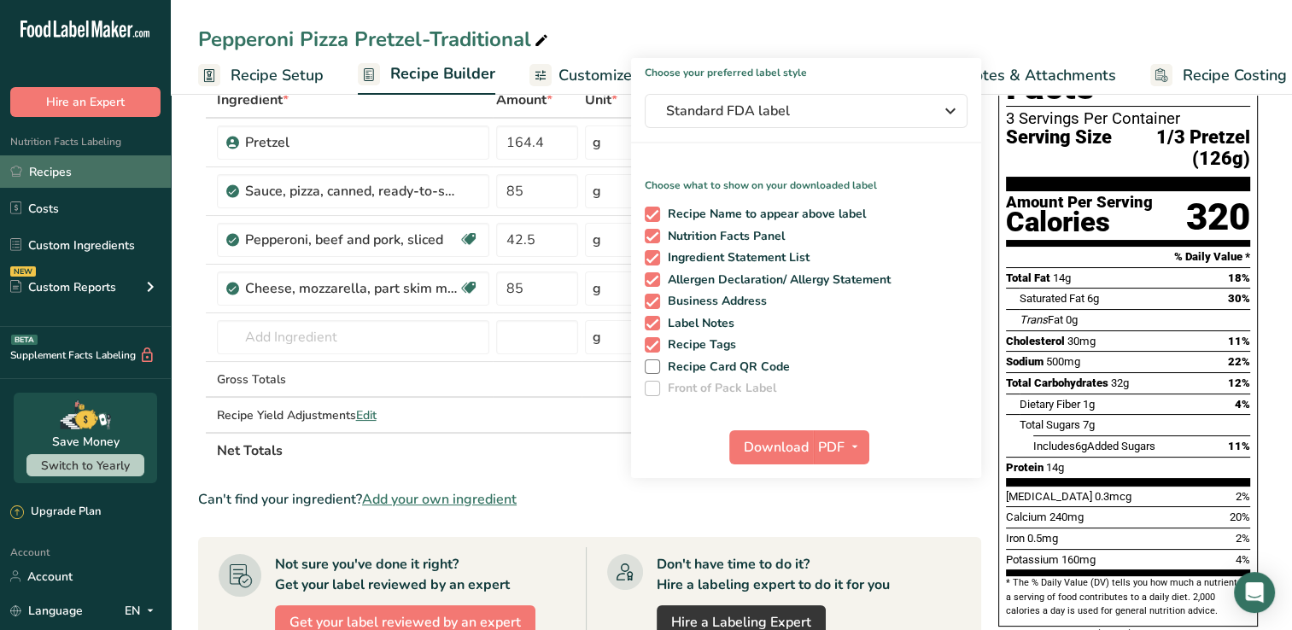
click at [44, 178] on link "Recipes" at bounding box center [85, 171] width 171 height 32
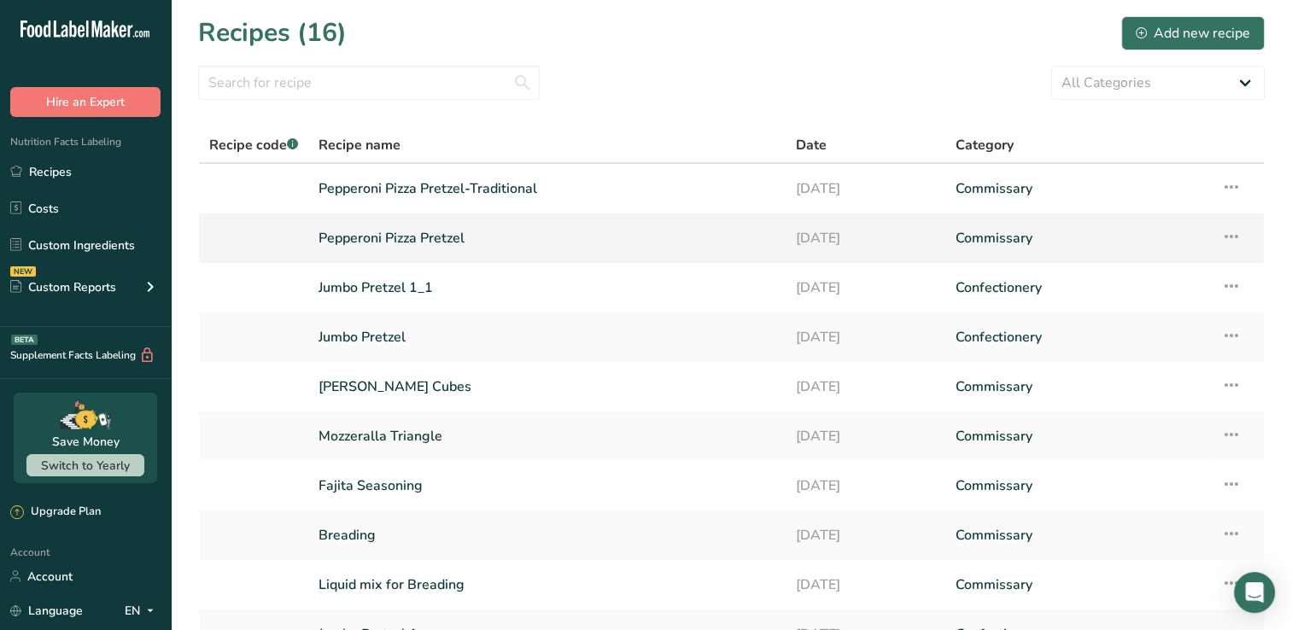
click at [437, 235] on link "Pepperoni Pizza Pretzel" at bounding box center [547, 238] width 457 height 36
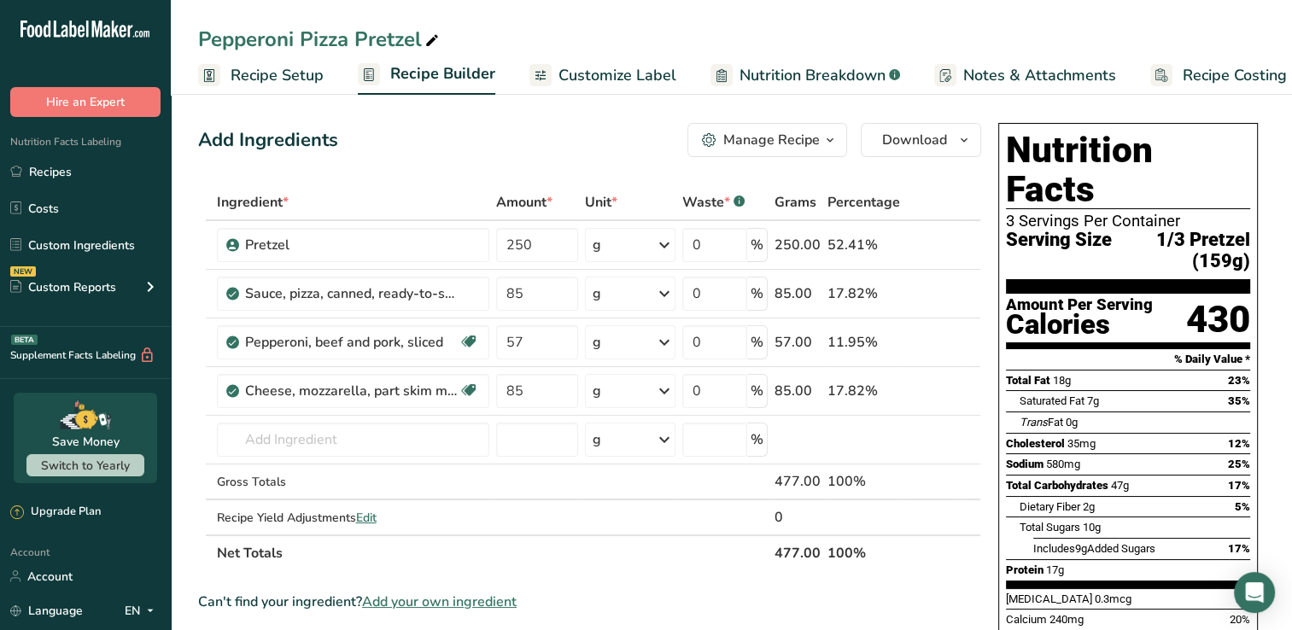
click at [612, 69] on span "Customize Label" at bounding box center [618, 75] width 118 height 23
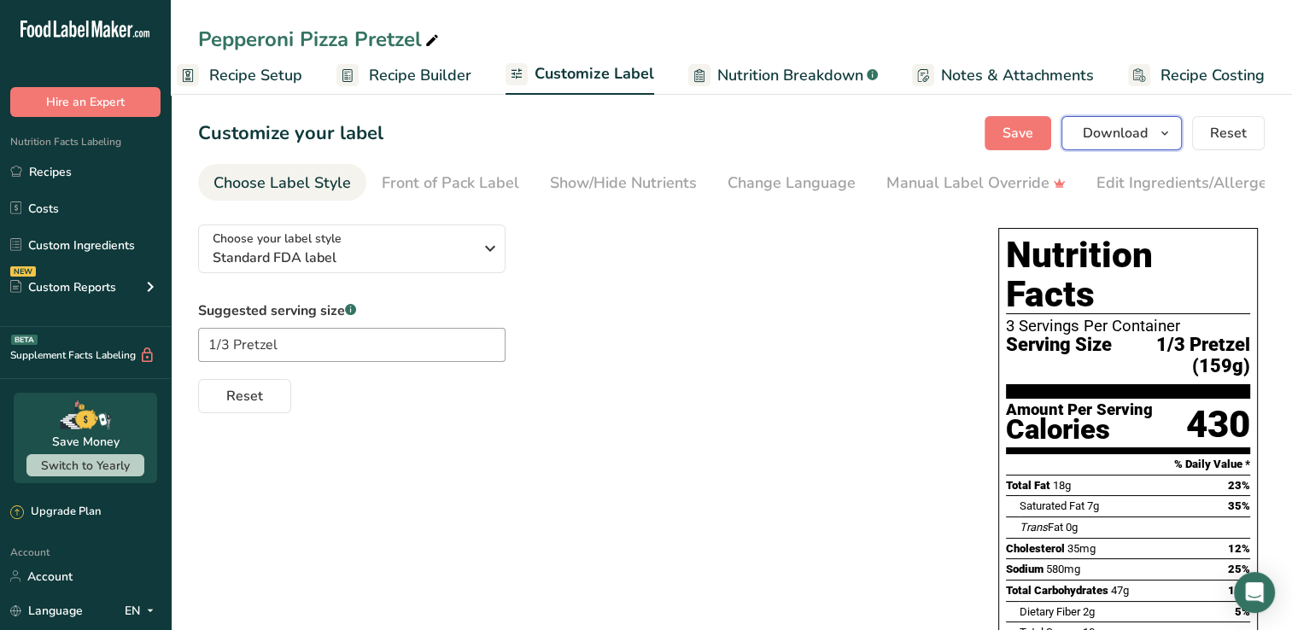
click at [1166, 133] on icon "button" at bounding box center [1165, 133] width 14 height 21
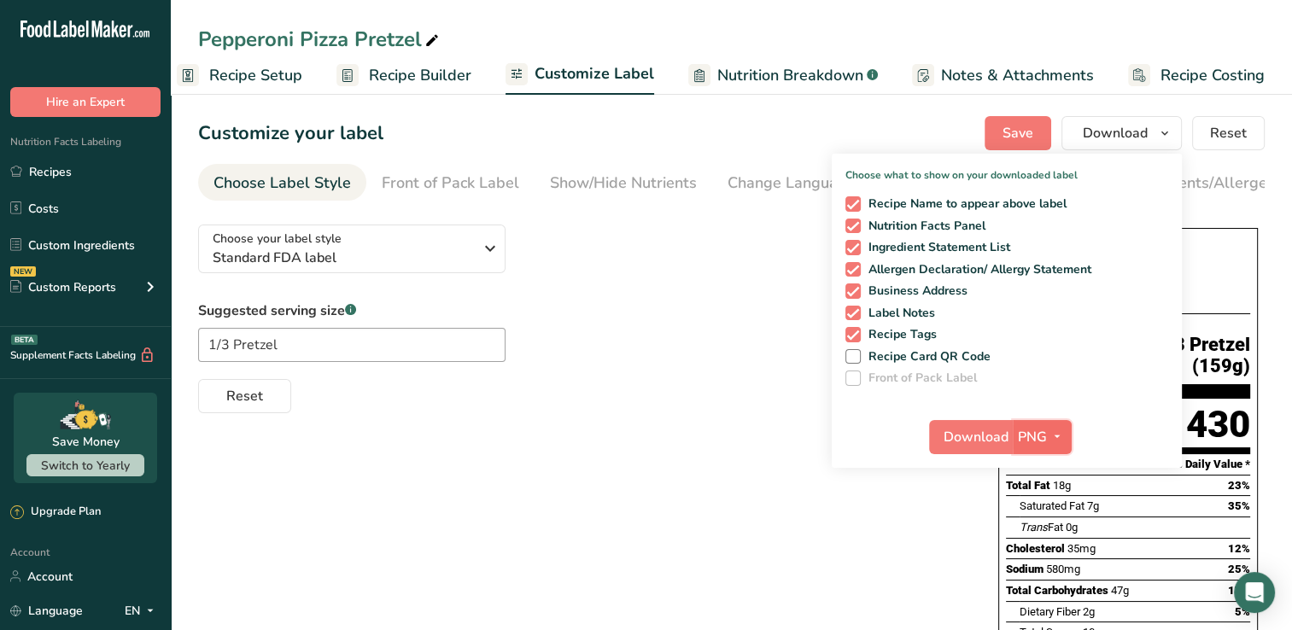
click at [1046, 447] on button "PNG" at bounding box center [1042, 437] width 59 height 34
click at [1046, 548] on link "PDF" at bounding box center [1044, 556] width 55 height 28
click at [974, 432] on span "Download" at bounding box center [977, 437] width 65 height 21
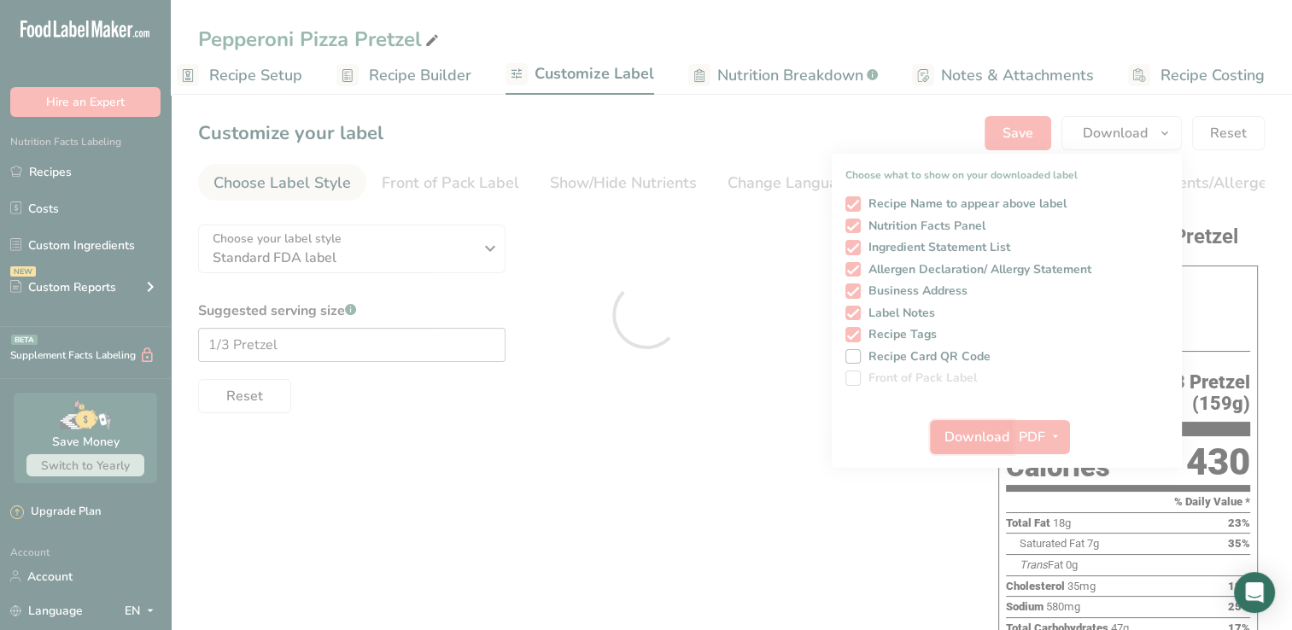
scroll to position [0, 0]
